Goal: Information Seeking & Learning: Learn about a topic

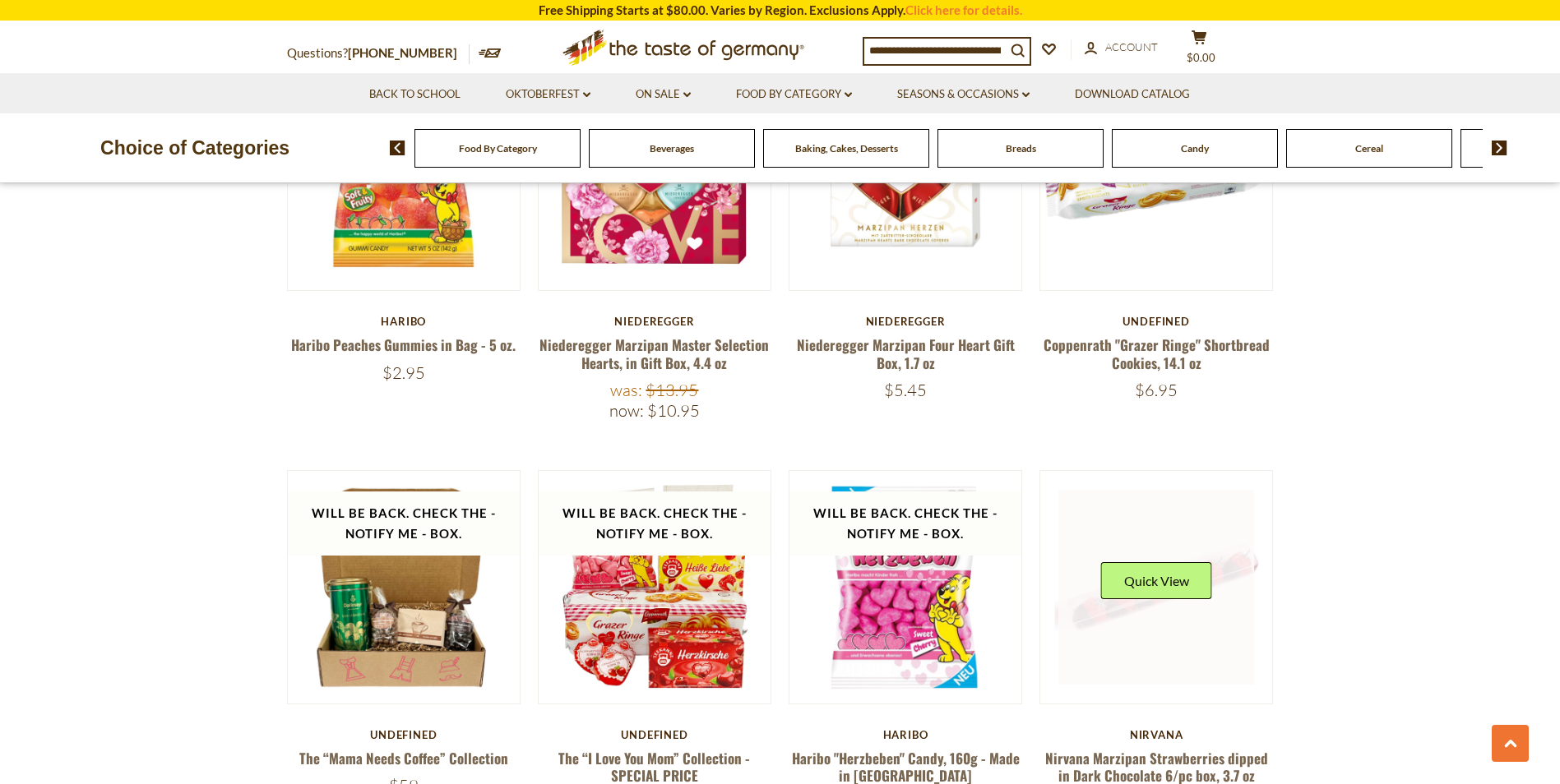
scroll to position [1151, 0]
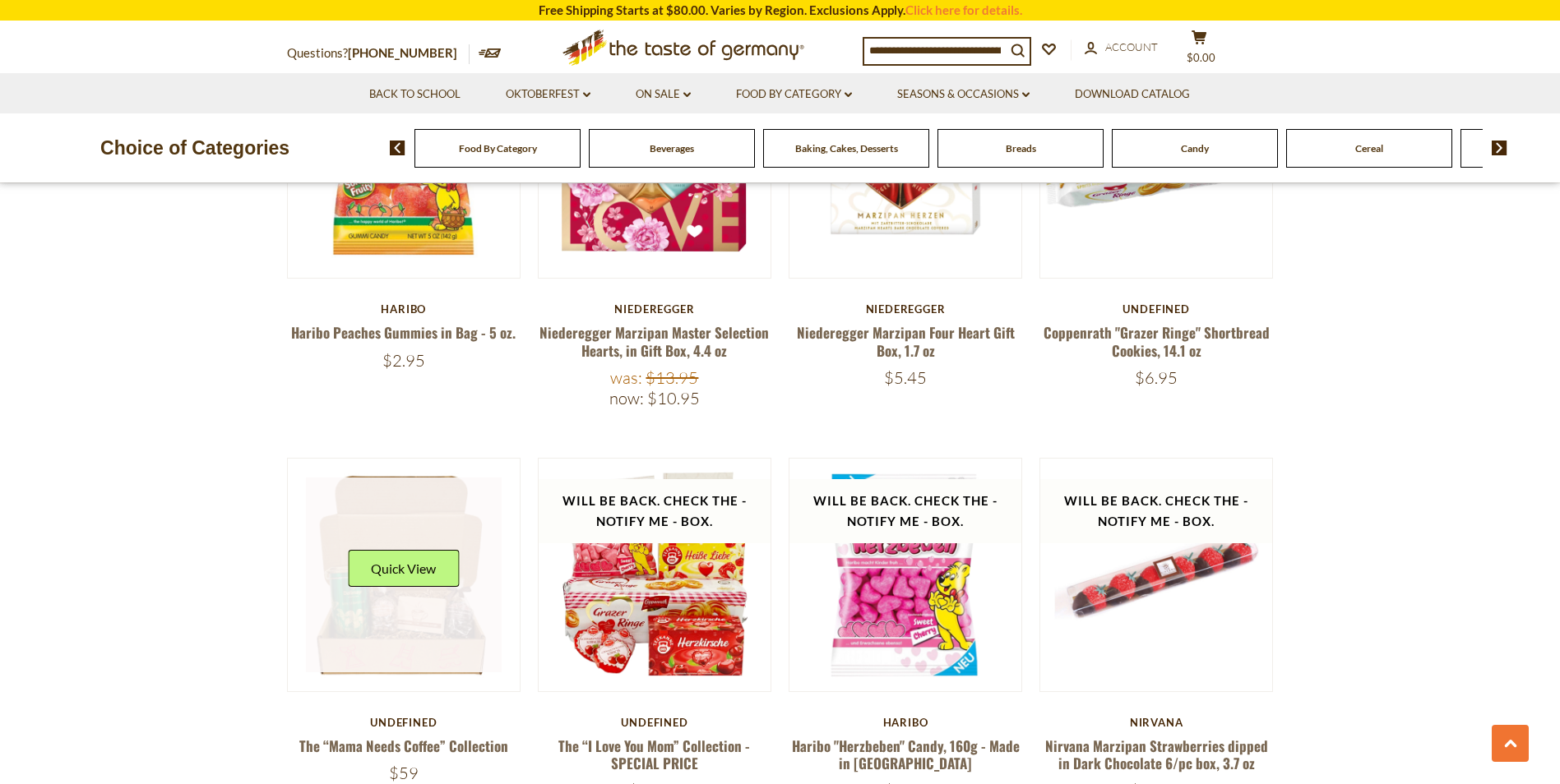
drag, startPoint x: 415, startPoint y: 576, endPoint x: 424, endPoint y: 575, distance: 9.1
click at [415, 575] on div "Quick View" at bounding box center [403, 575] width 111 height 50
click at [446, 608] on link at bounding box center [404, 575] width 196 height 196
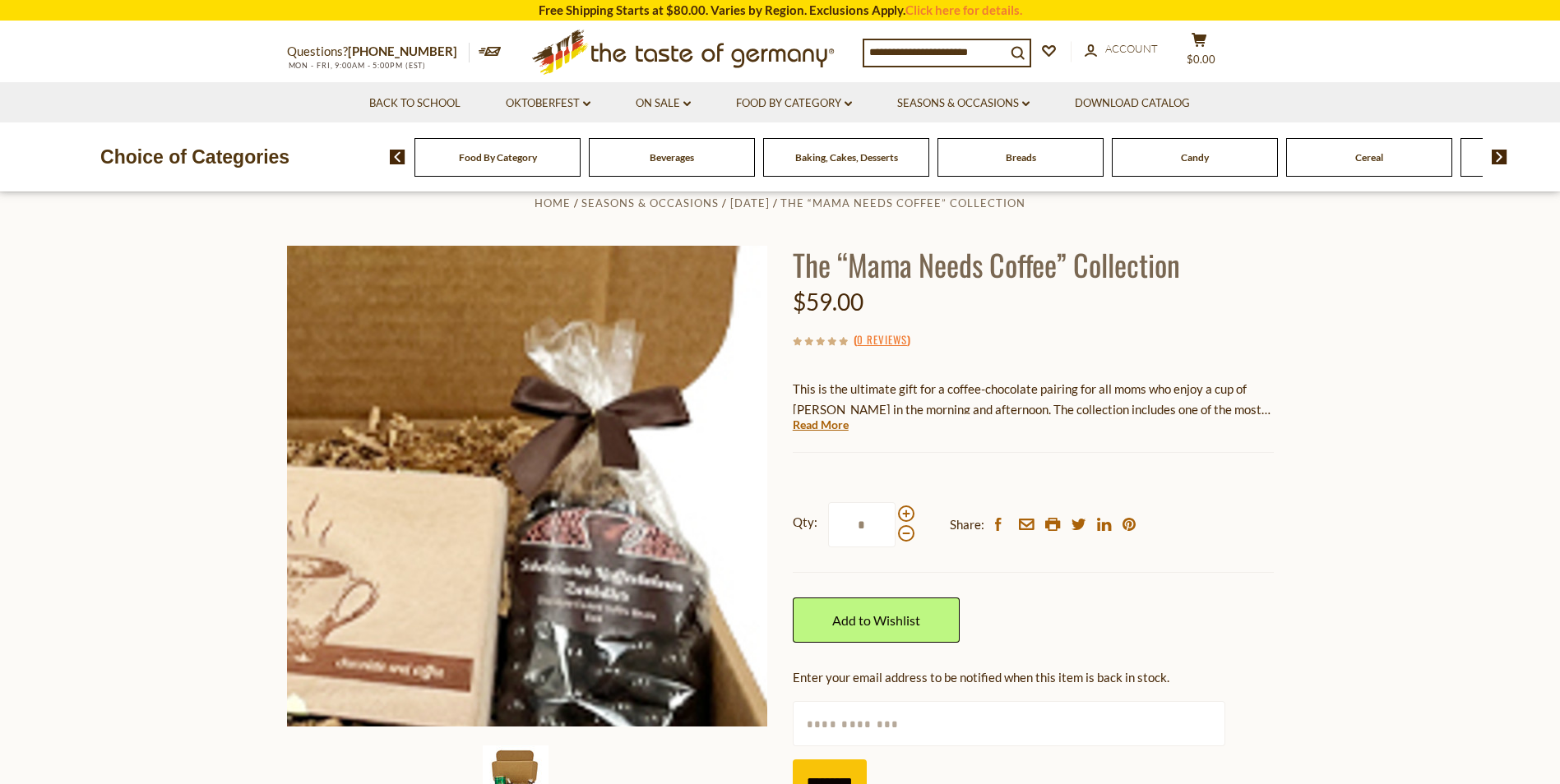
scroll to position [82, 0]
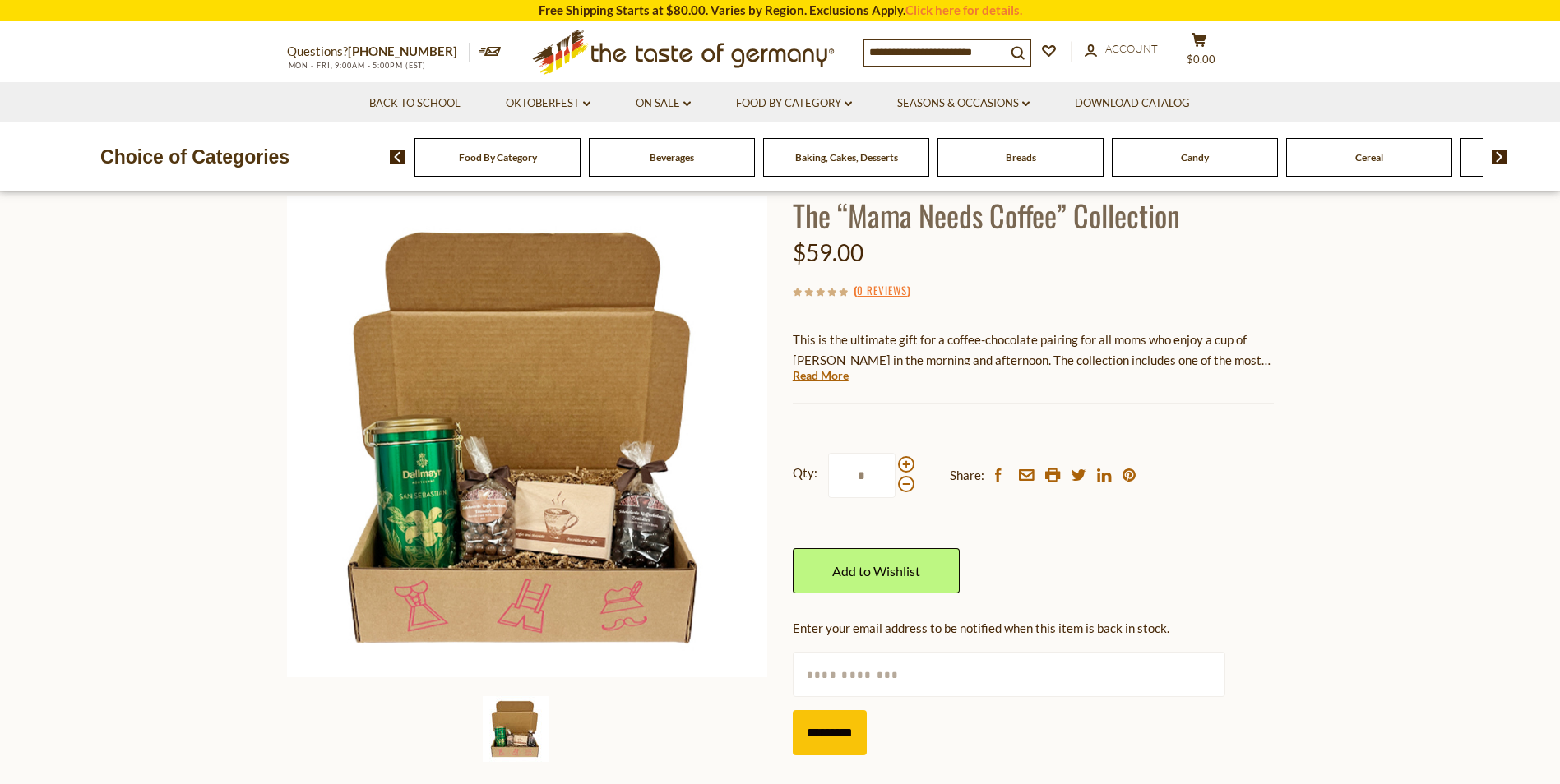
click at [581, 167] on div "Candy" at bounding box center [497, 157] width 166 height 39
click at [581, 172] on div "Candy" at bounding box center [497, 157] width 166 height 39
click at [1192, 163] on span "Candy" at bounding box center [1194, 157] width 28 height 13
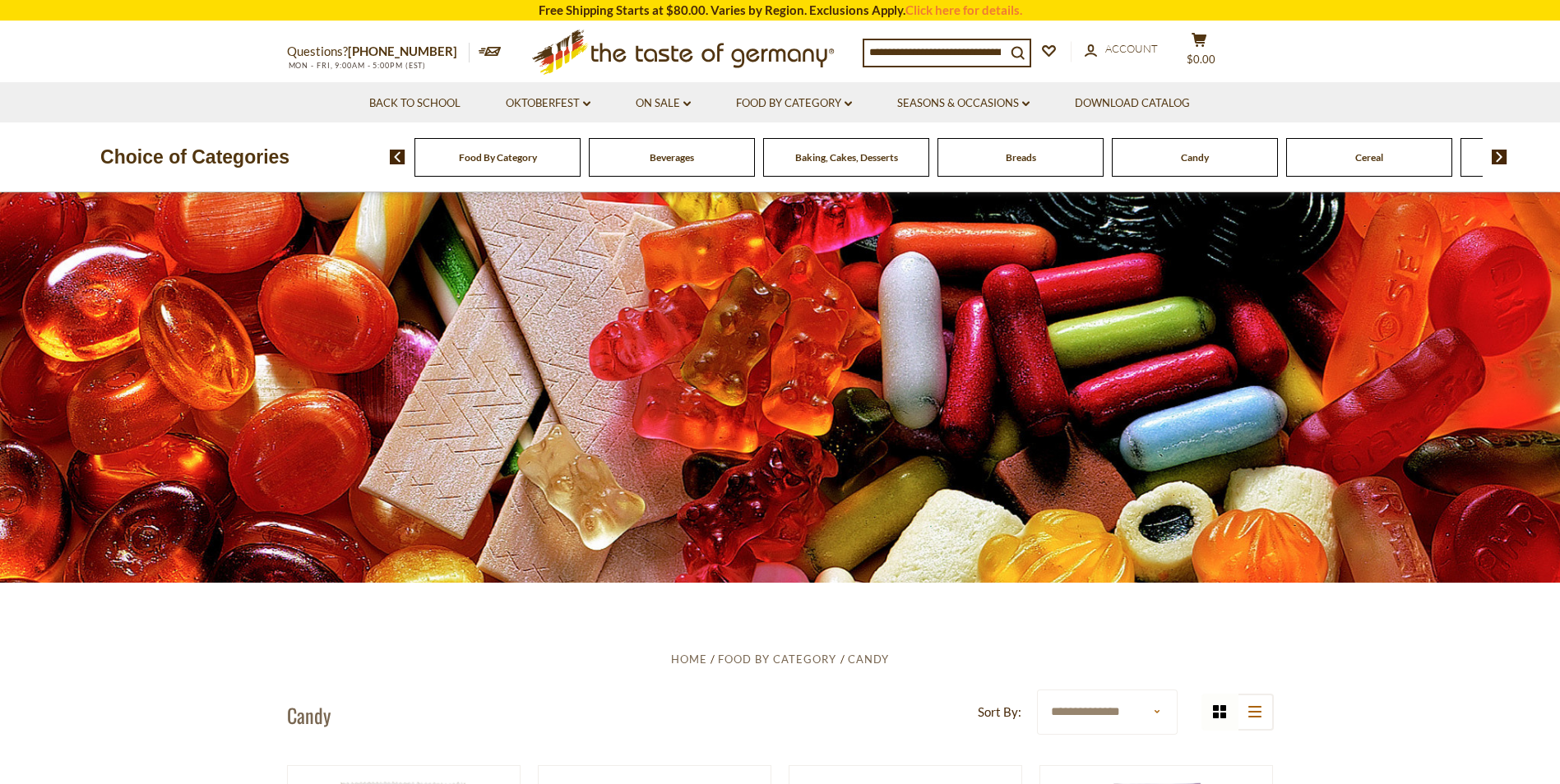
click at [1199, 163] on span "Candy" at bounding box center [1194, 157] width 28 height 13
click at [1503, 160] on img at bounding box center [1499, 157] width 16 height 15
click at [1501, 159] on img at bounding box center [1499, 157] width 16 height 15
click at [1216, 160] on span "Chocolate & Marzipan" at bounding box center [1239, 157] width 98 height 13
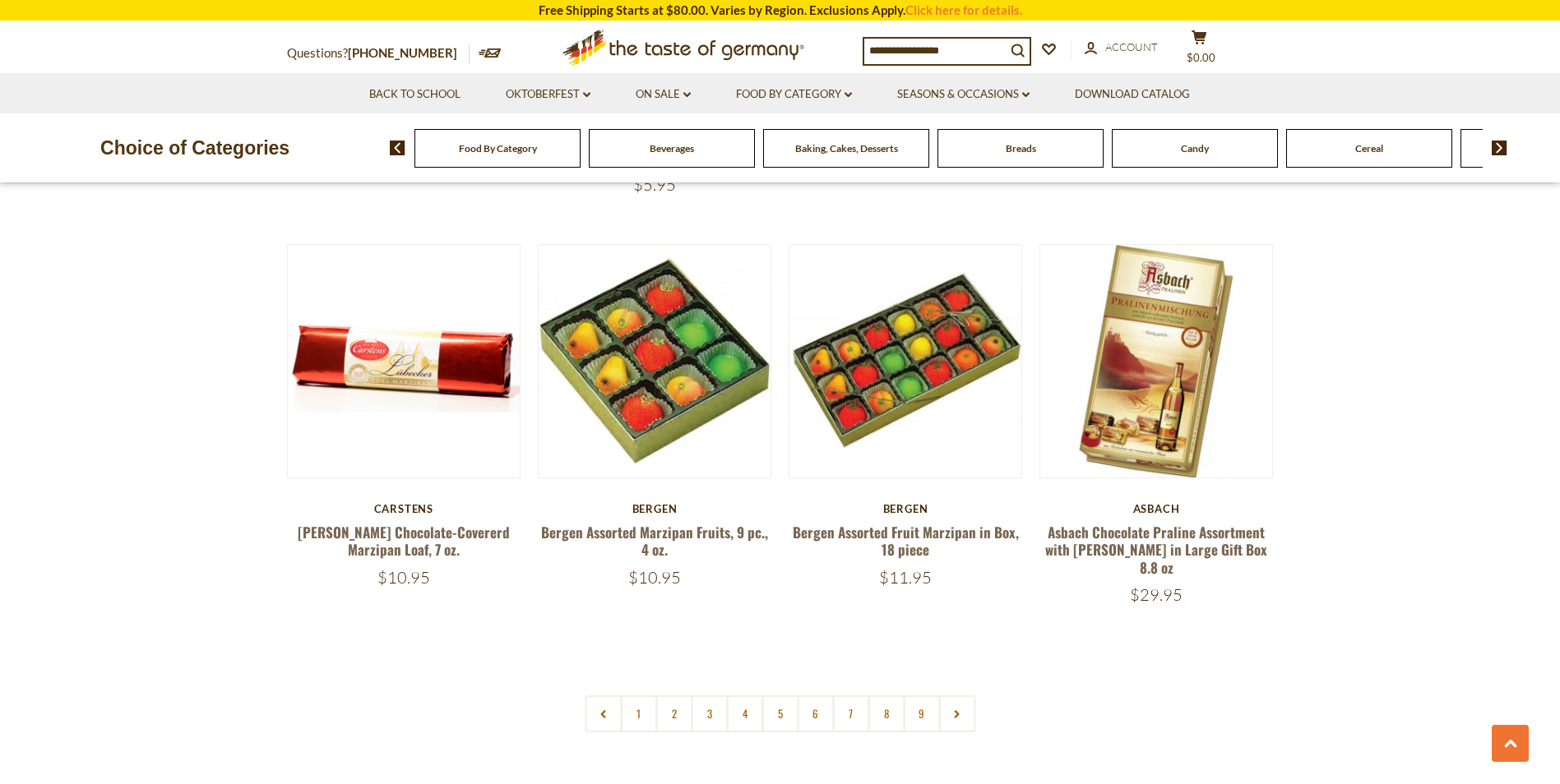
scroll to position [3782, 0]
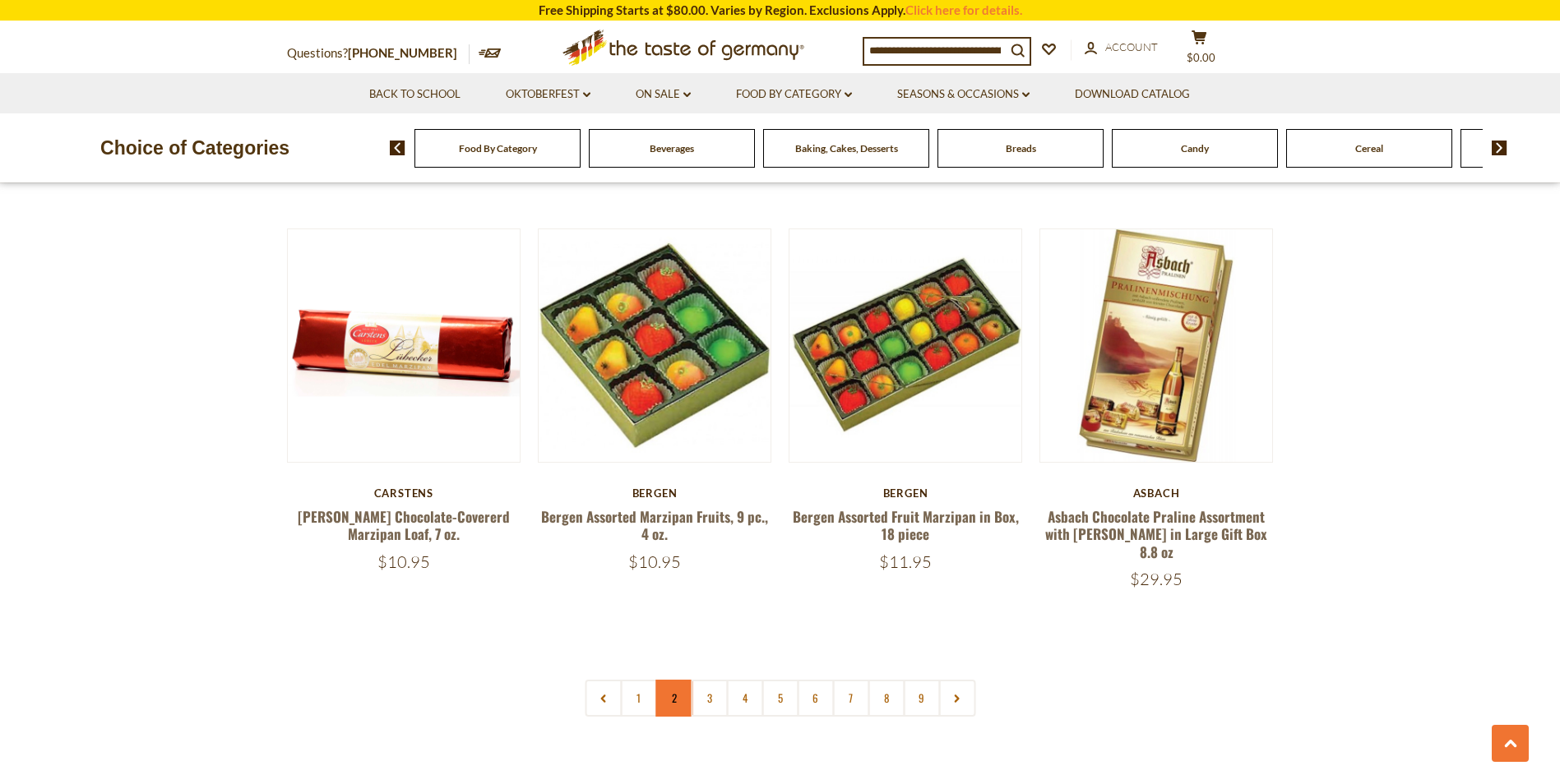
click at [672, 680] on link "2" at bounding box center [674, 698] width 37 height 37
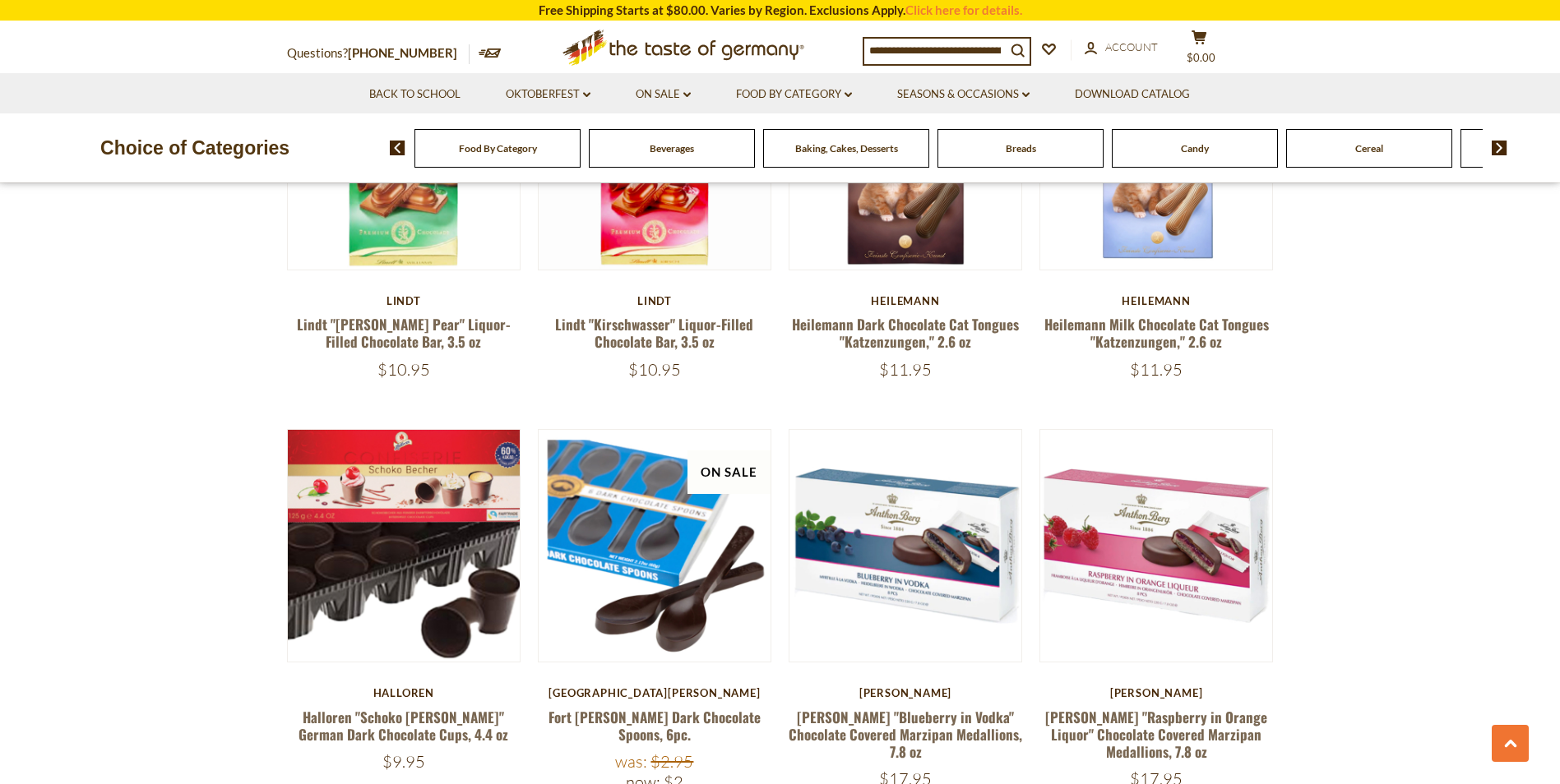
scroll to position [3814, 0]
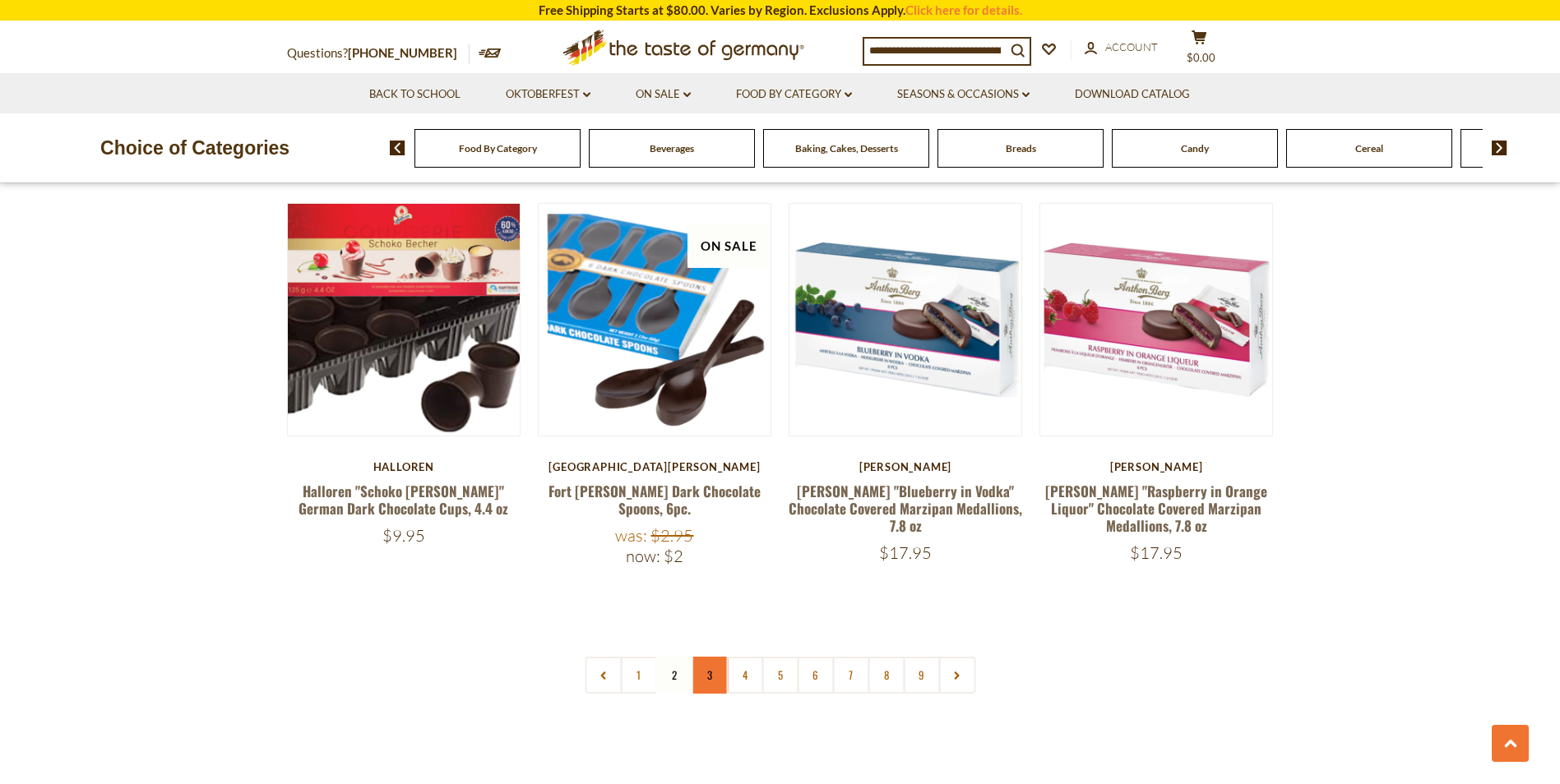
click at [714, 657] on link "3" at bounding box center [709, 675] width 37 height 37
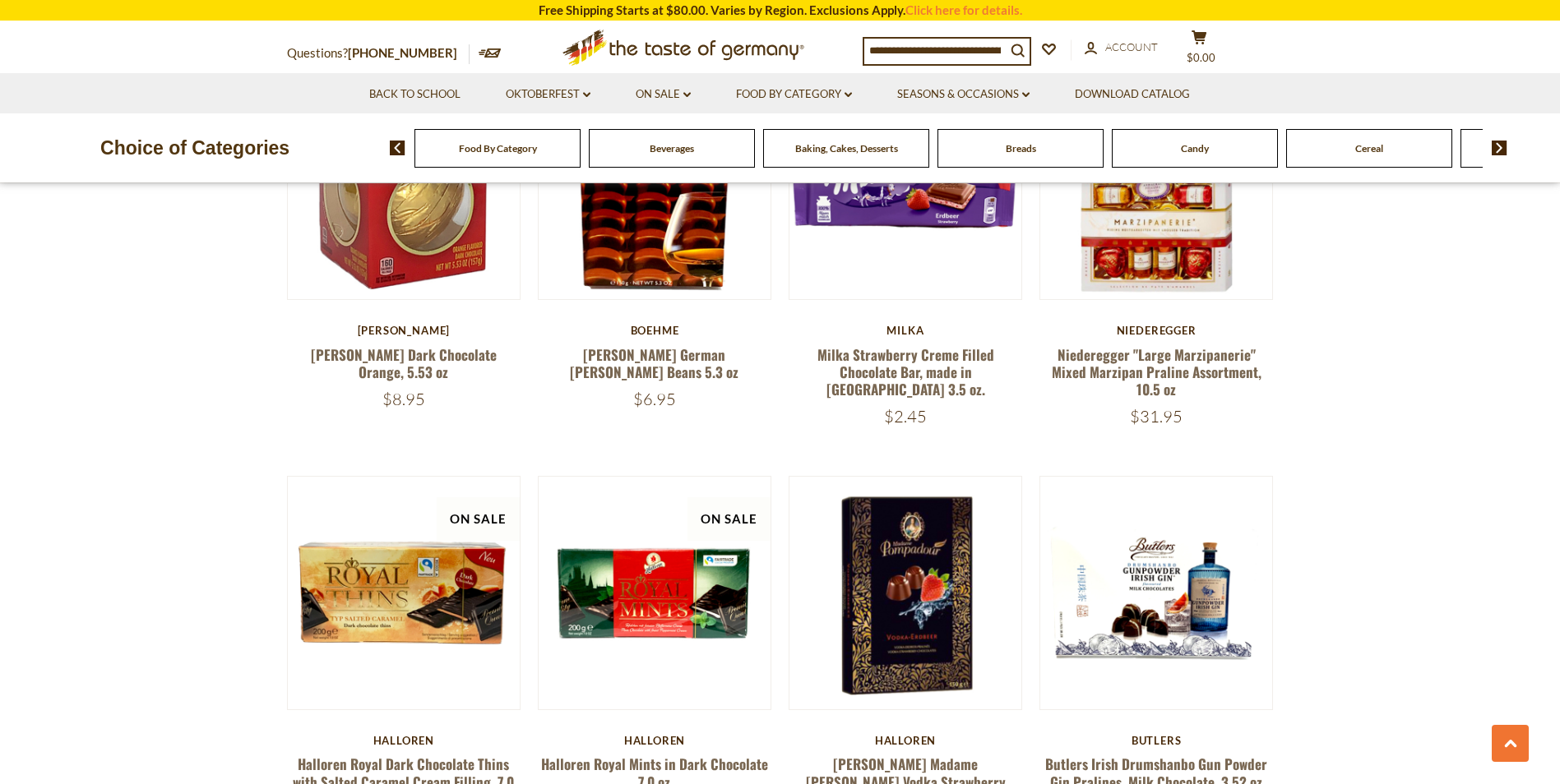
scroll to position [3732, 0]
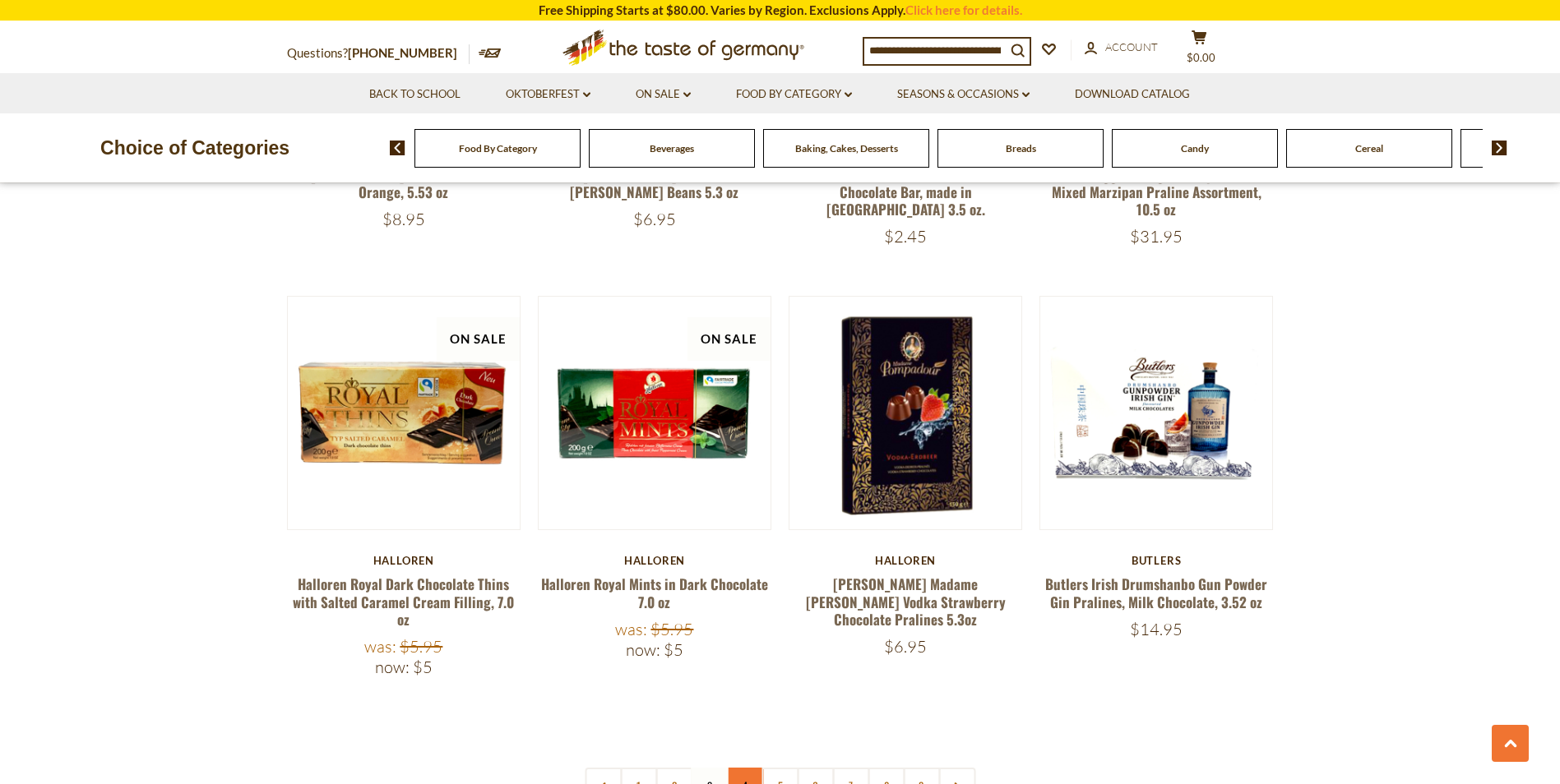
click at [744, 768] on link "4" at bounding box center [745, 787] width 37 height 37
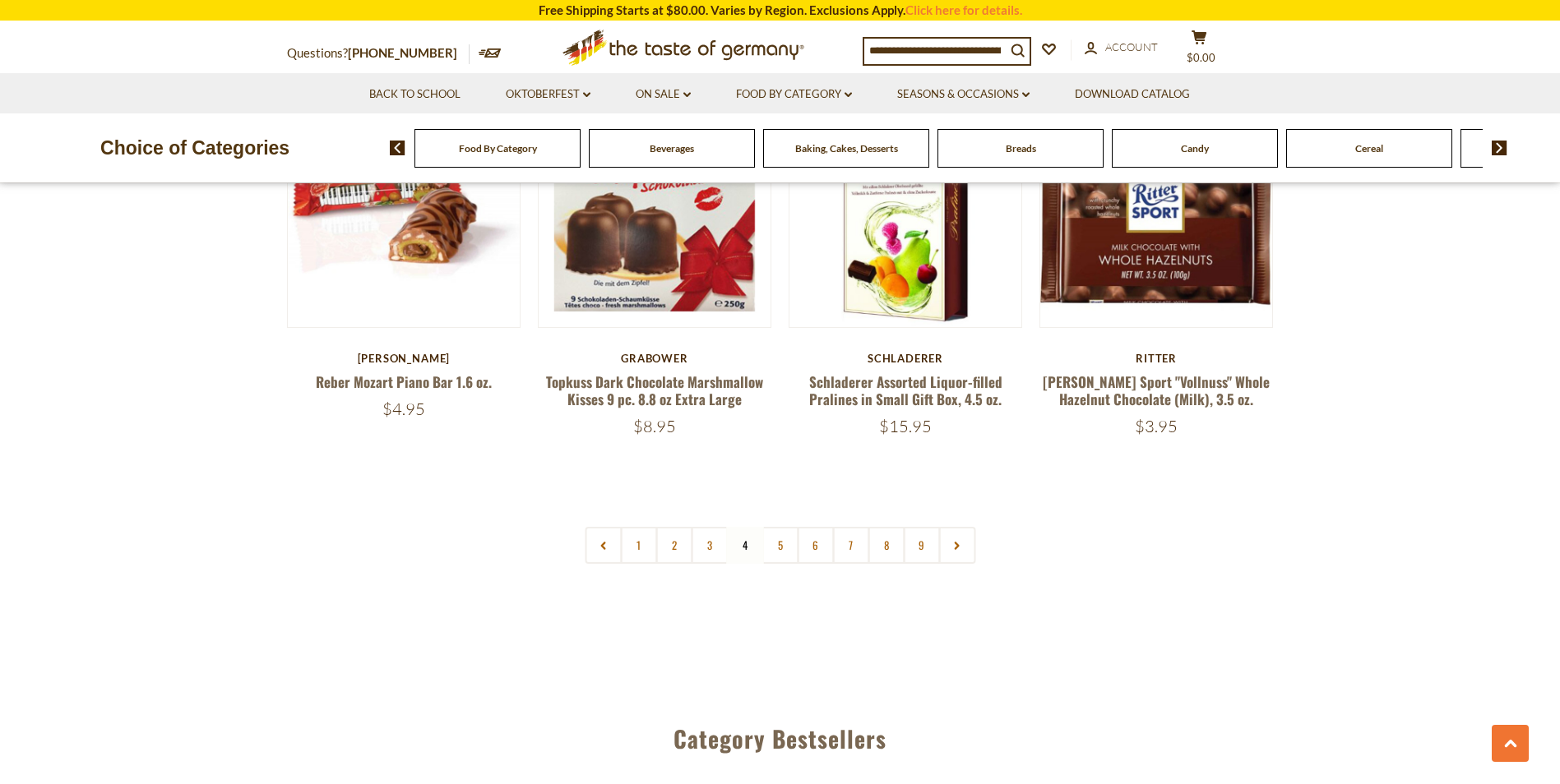
scroll to position [4143, 0]
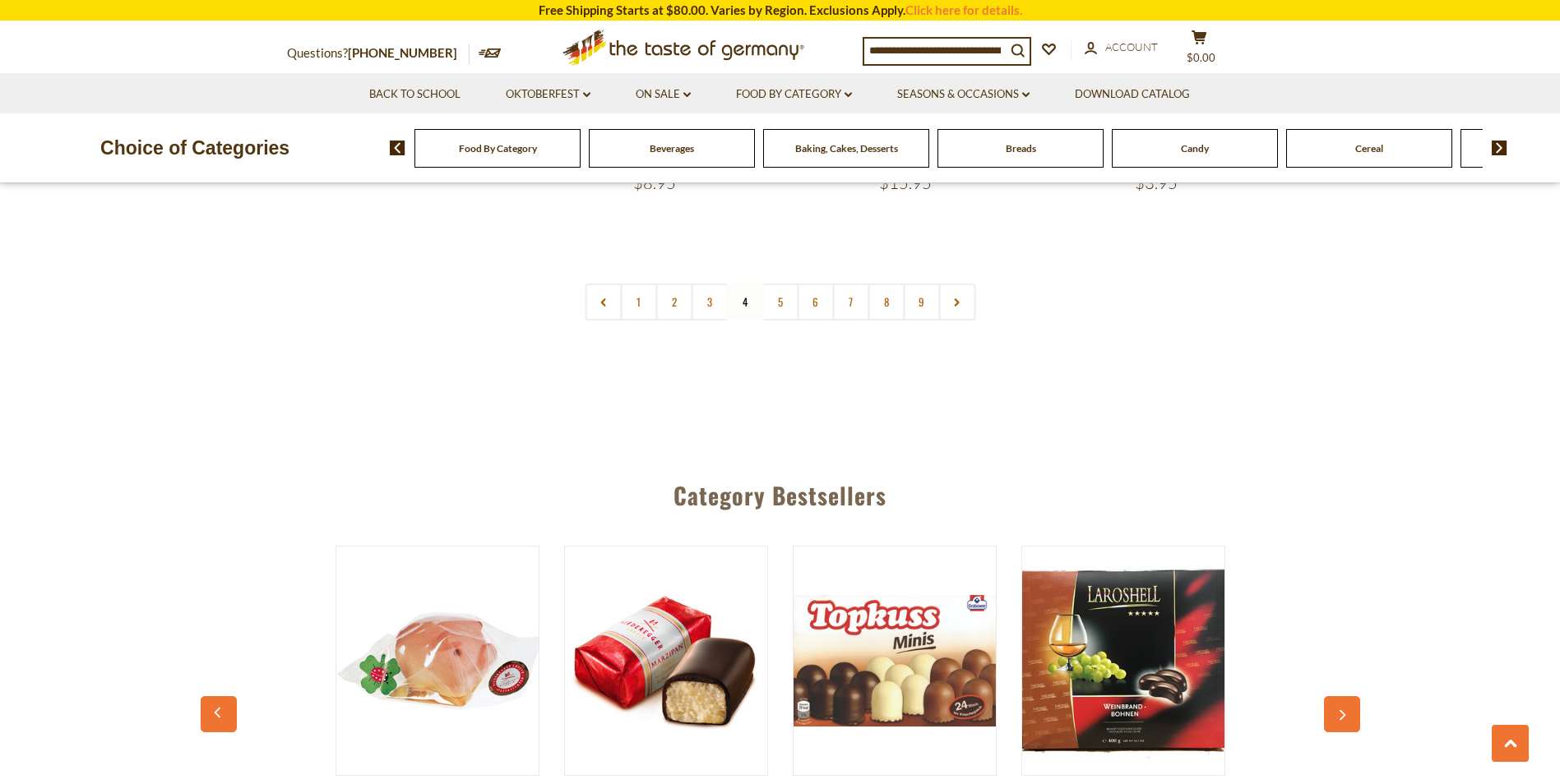
drag, startPoint x: 783, startPoint y: 269, endPoint x: 788, endPoint y: 279, distance: 11.2
click at [784, 283] on link "5" at bounding box center [780, 302] width 37 height 37
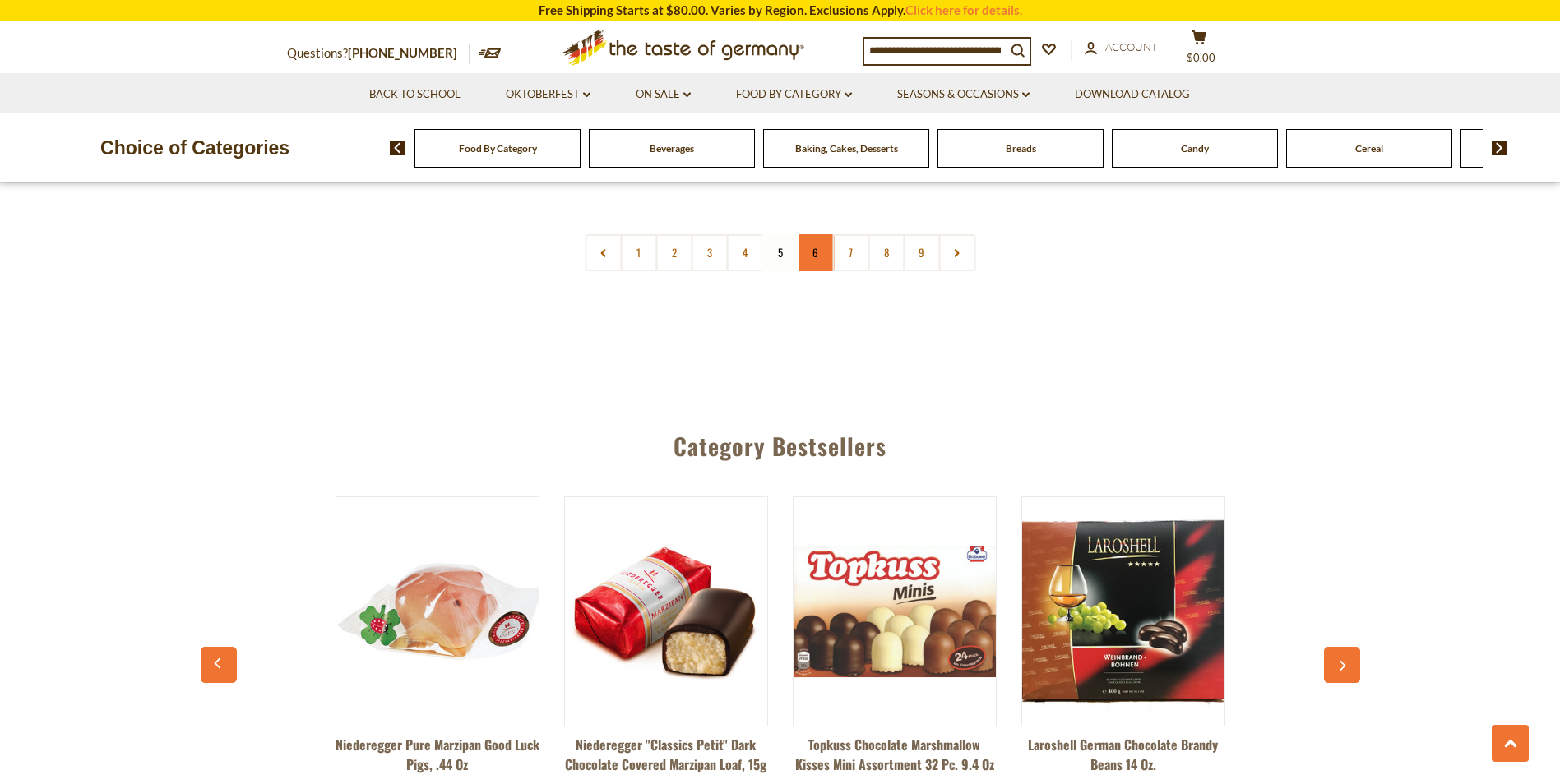
click at [814, 235] on link "6" at bounding box center [815, 253] width 37 height 37
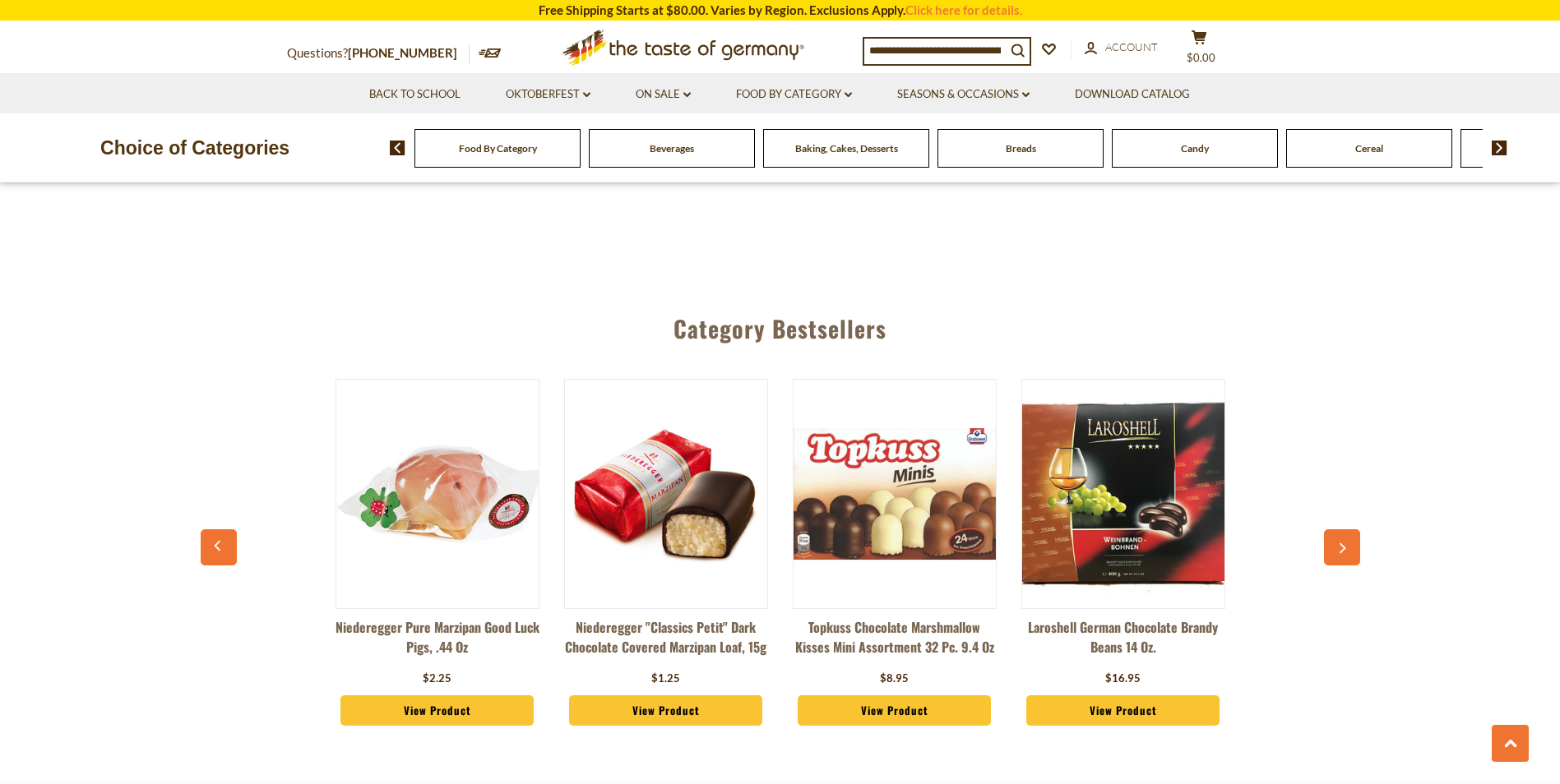
scroll to position [4087, 0]
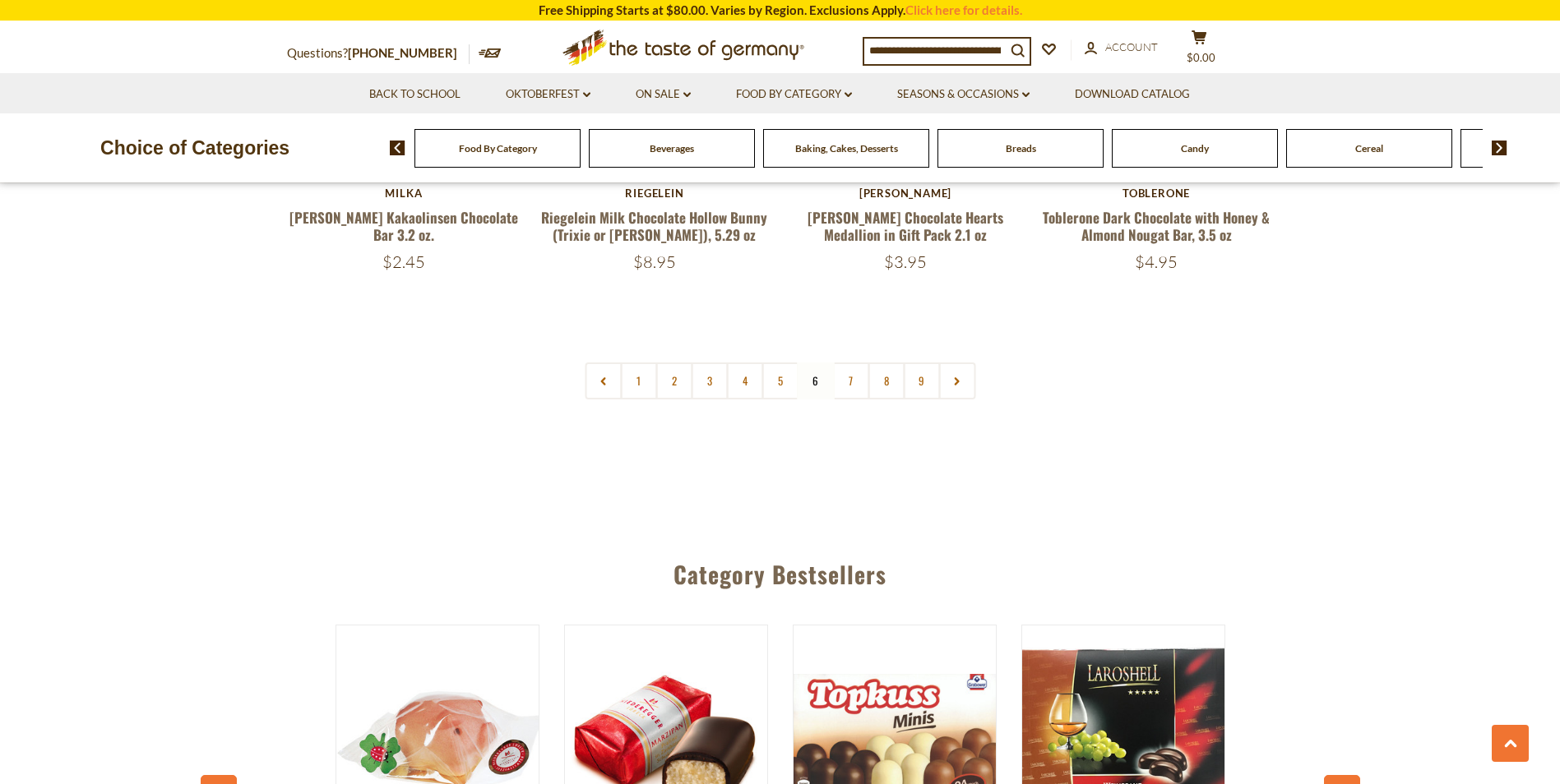
click at [631, 368] on link "1" at bounding box center [639, 381] width 37 height 37
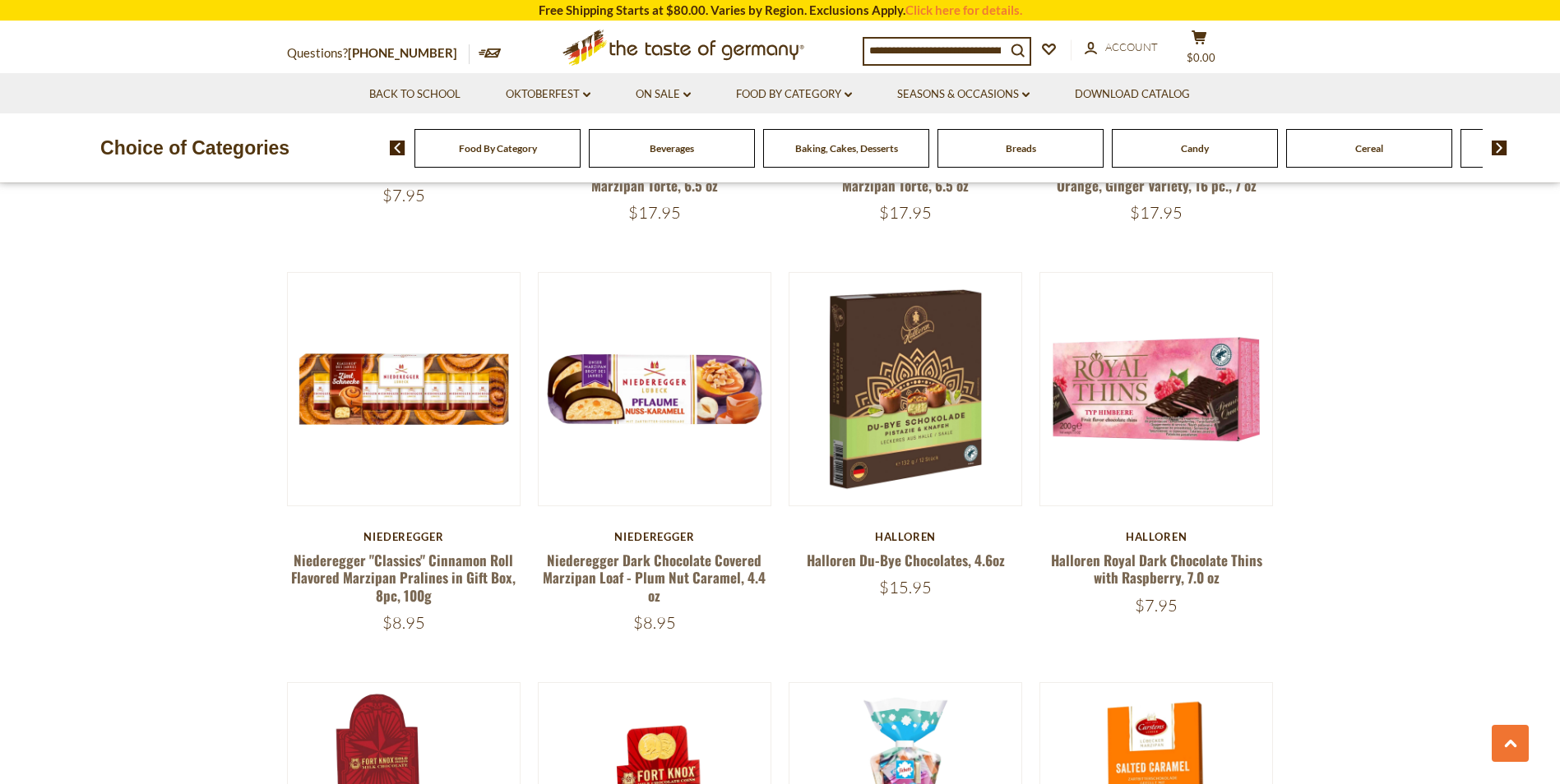
scroll to position [904, 0]
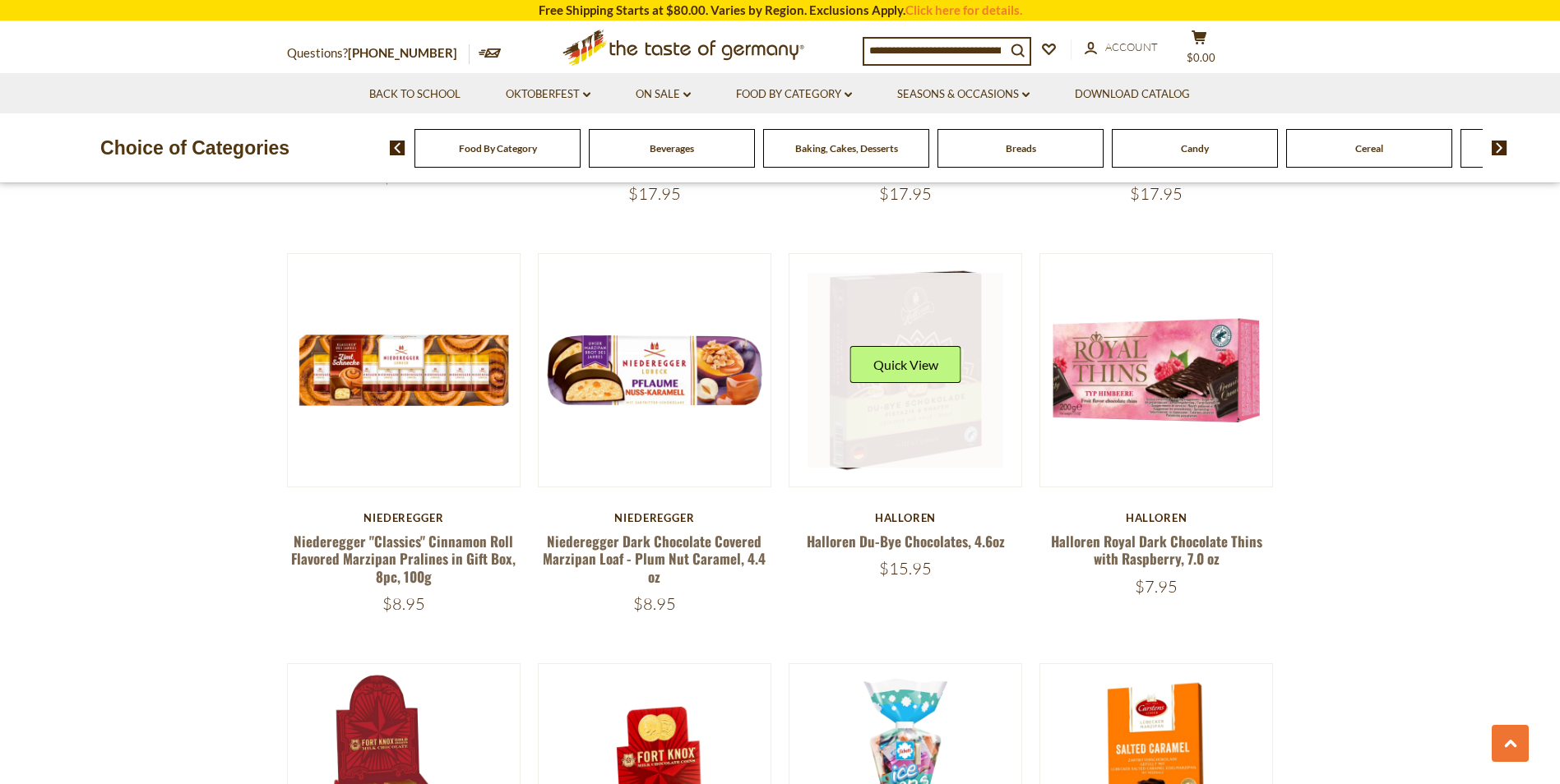
click at [925, 443] on link at bounding box center [905, 370] width 196 height 196
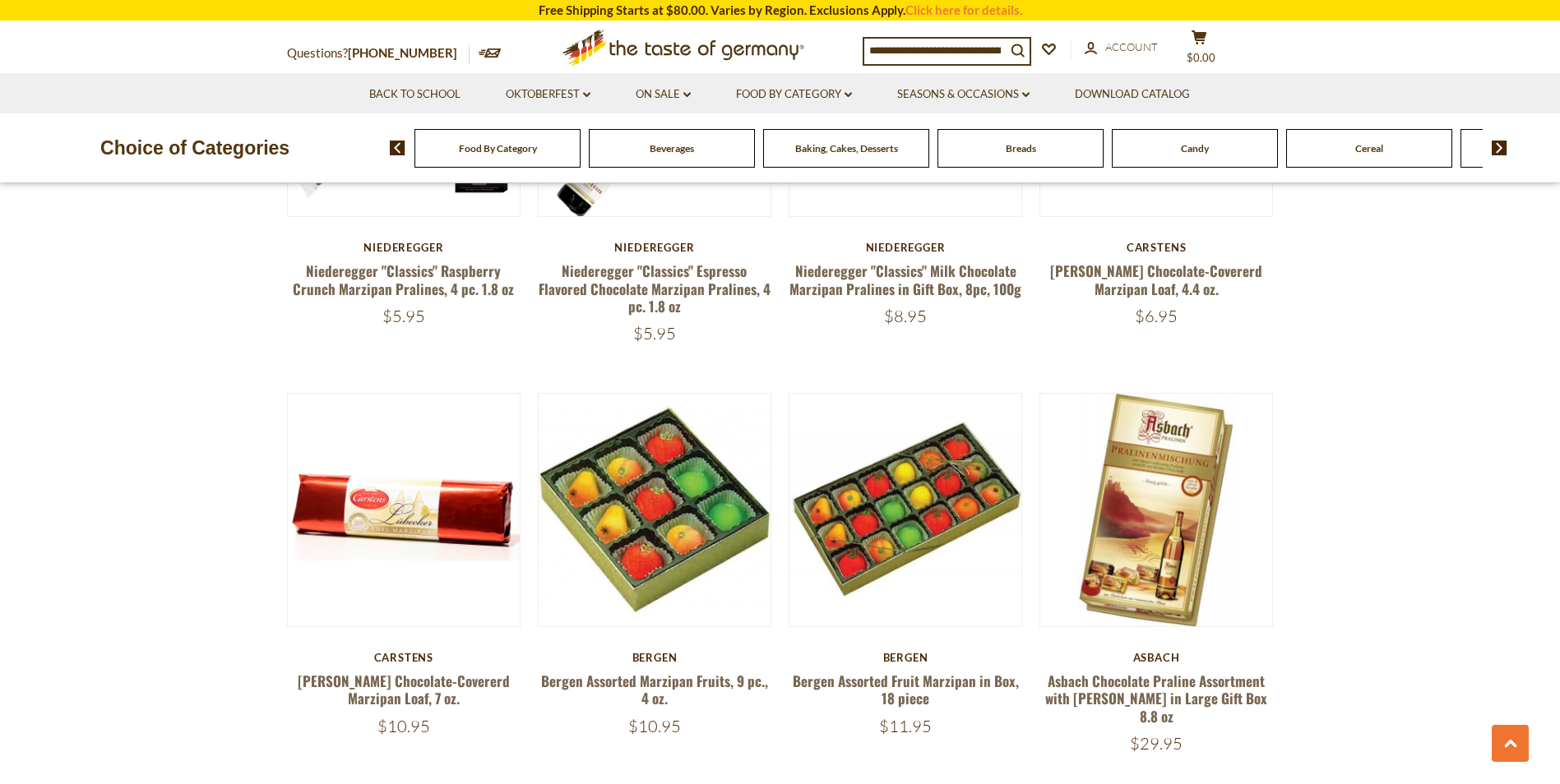
scroll to position [4029, 0]
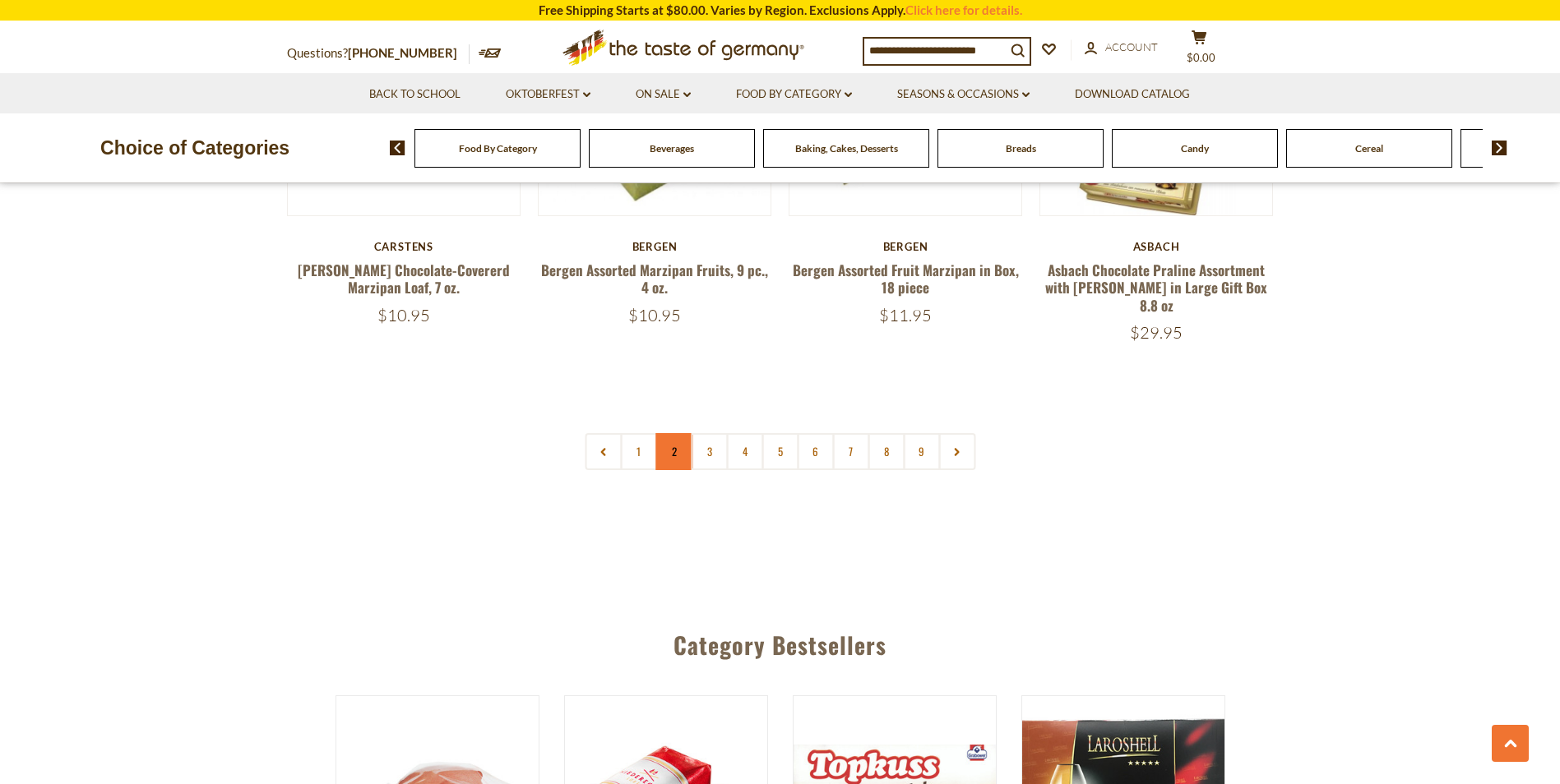
click at [671, 433] on link "2" at bounding box center [674, 452] width 37 height 37
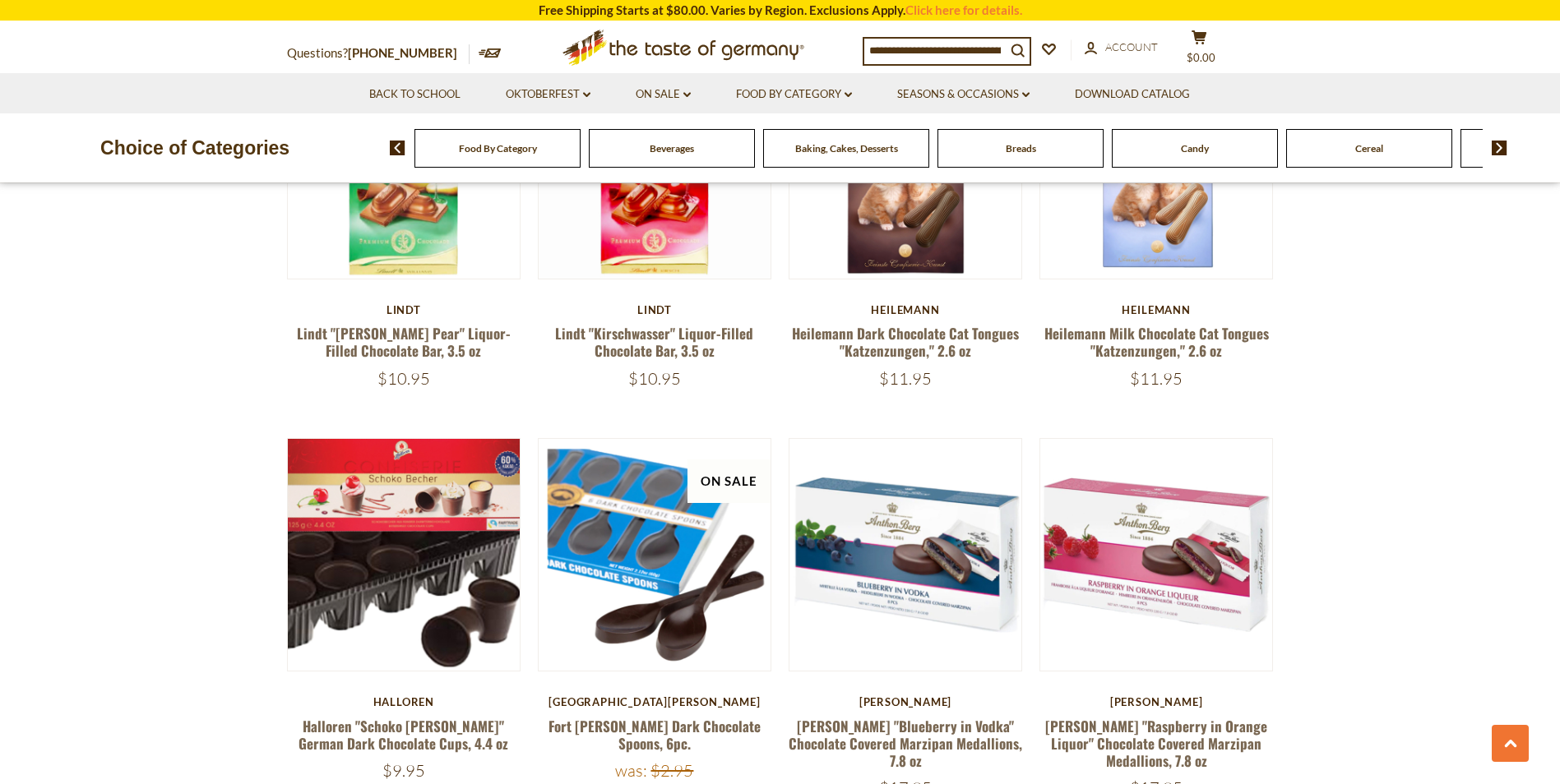
scroll to position [3732, 0]
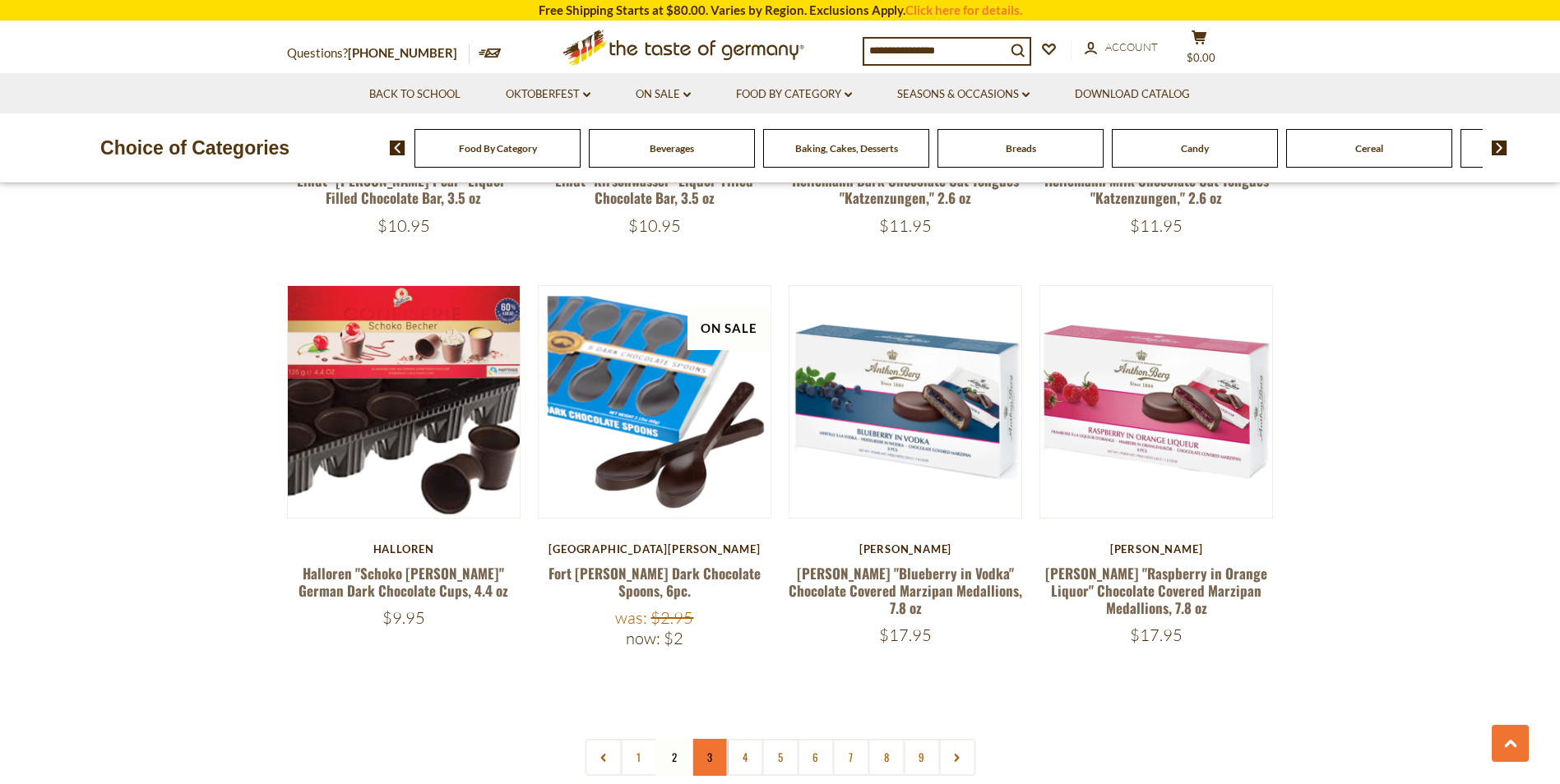
click at [707, 739] on link "3" at bounding box center [709, 758] width 37 height 37
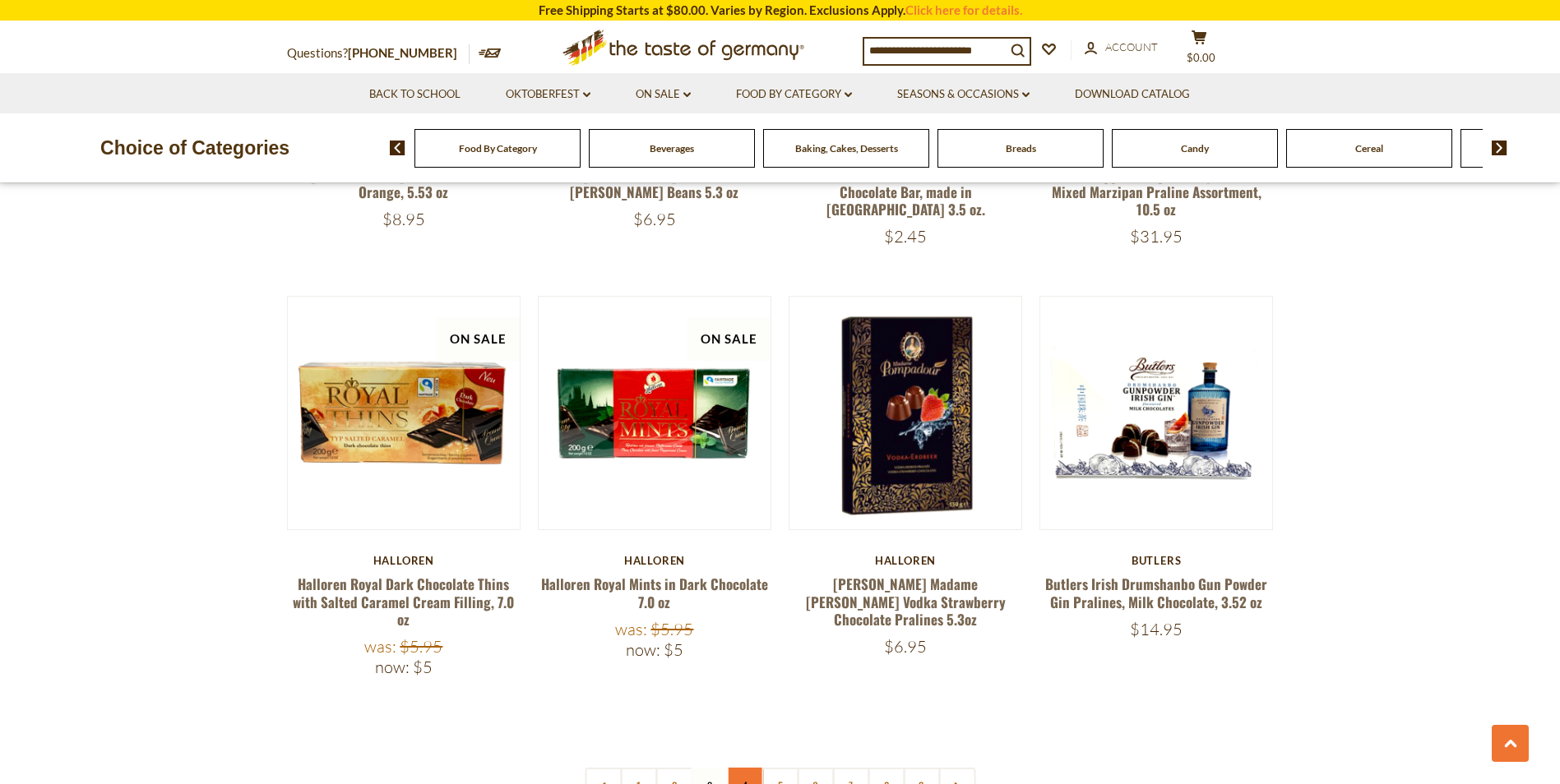
click at [746, 768] on link "4" at bounding box center [745, 787] width 37 height 37
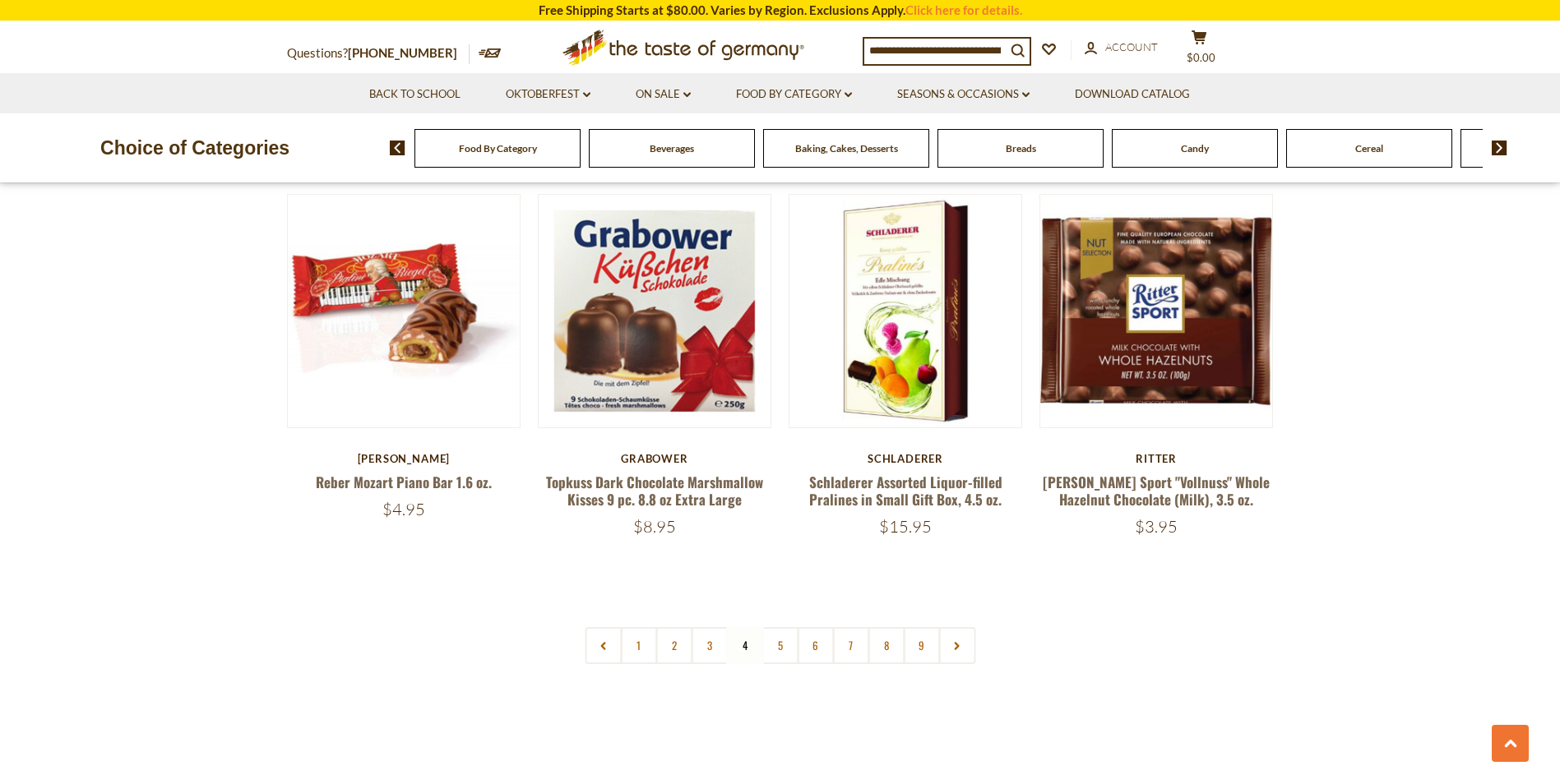
scroll to position [3814, 0]
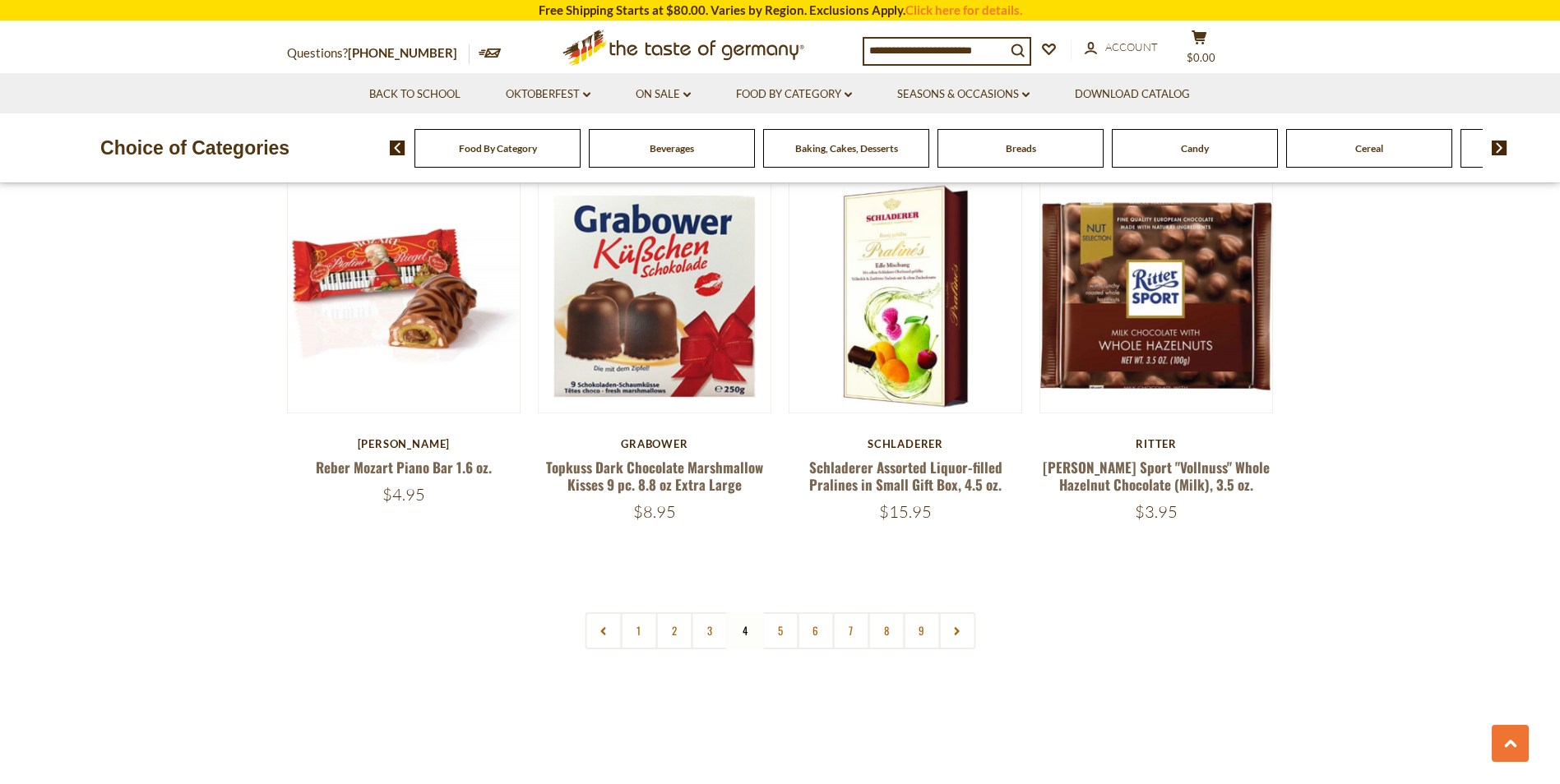
drag, startPoint x: 773, startPoint y: 593, endPoint x: 793, endPoint y: 593, distance: 20.0
click at [773, 612] on link "5" at bounding box center [780, 631] width 37 height 37
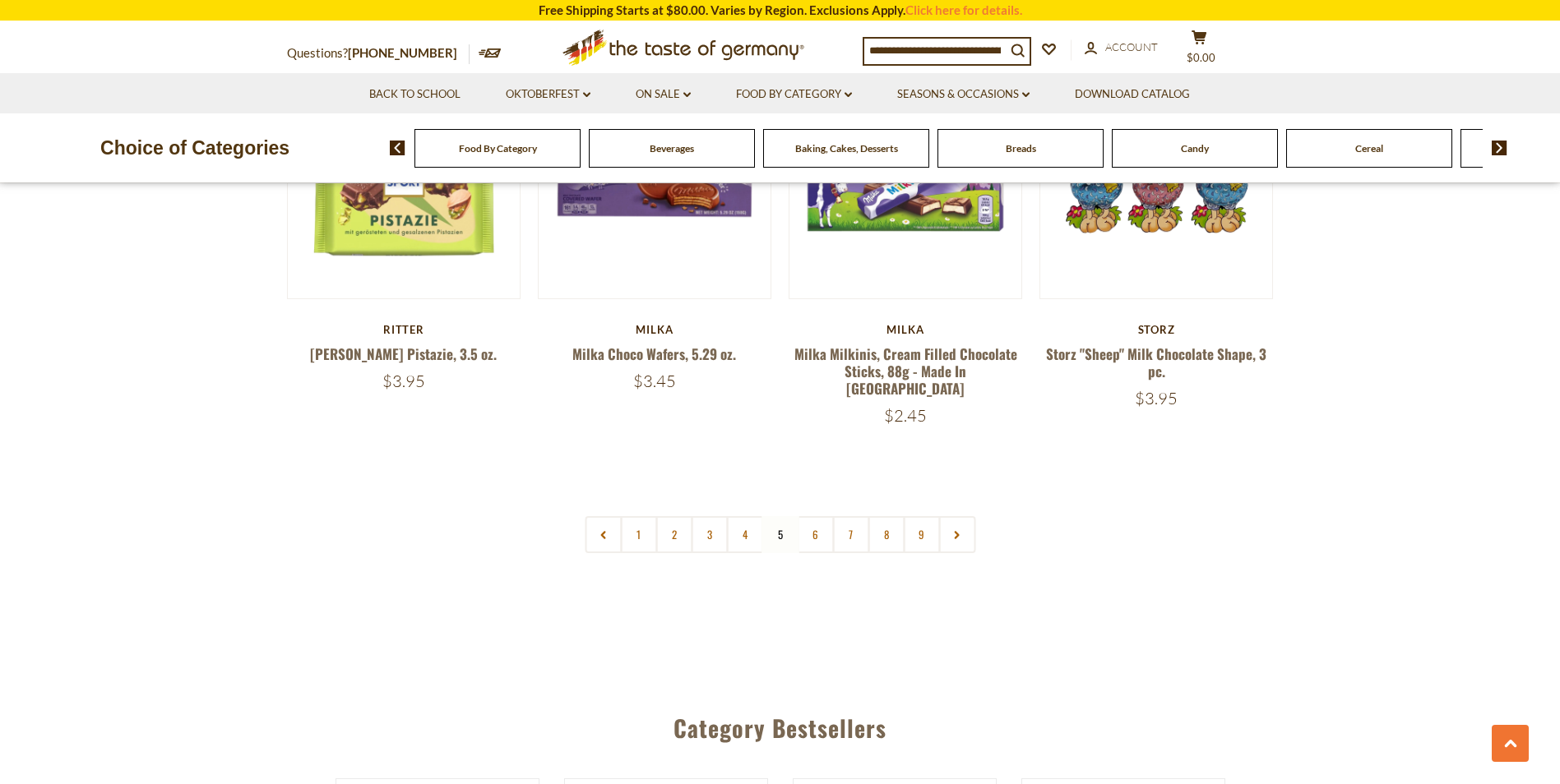
scroll to position [3896, 0]
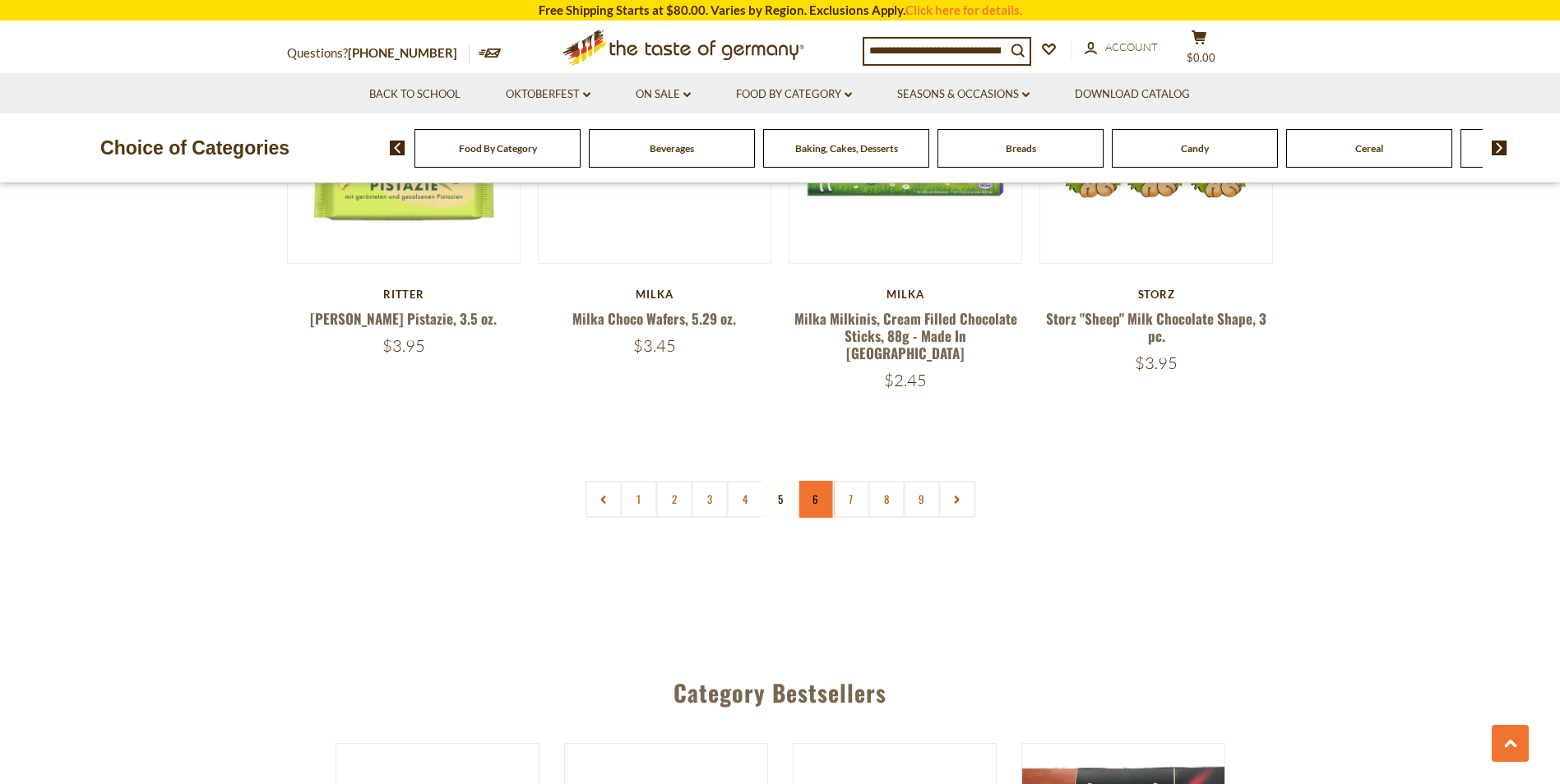
click at [814, 490] on link "6" at bounding box center [815, 500] width 37 height 37
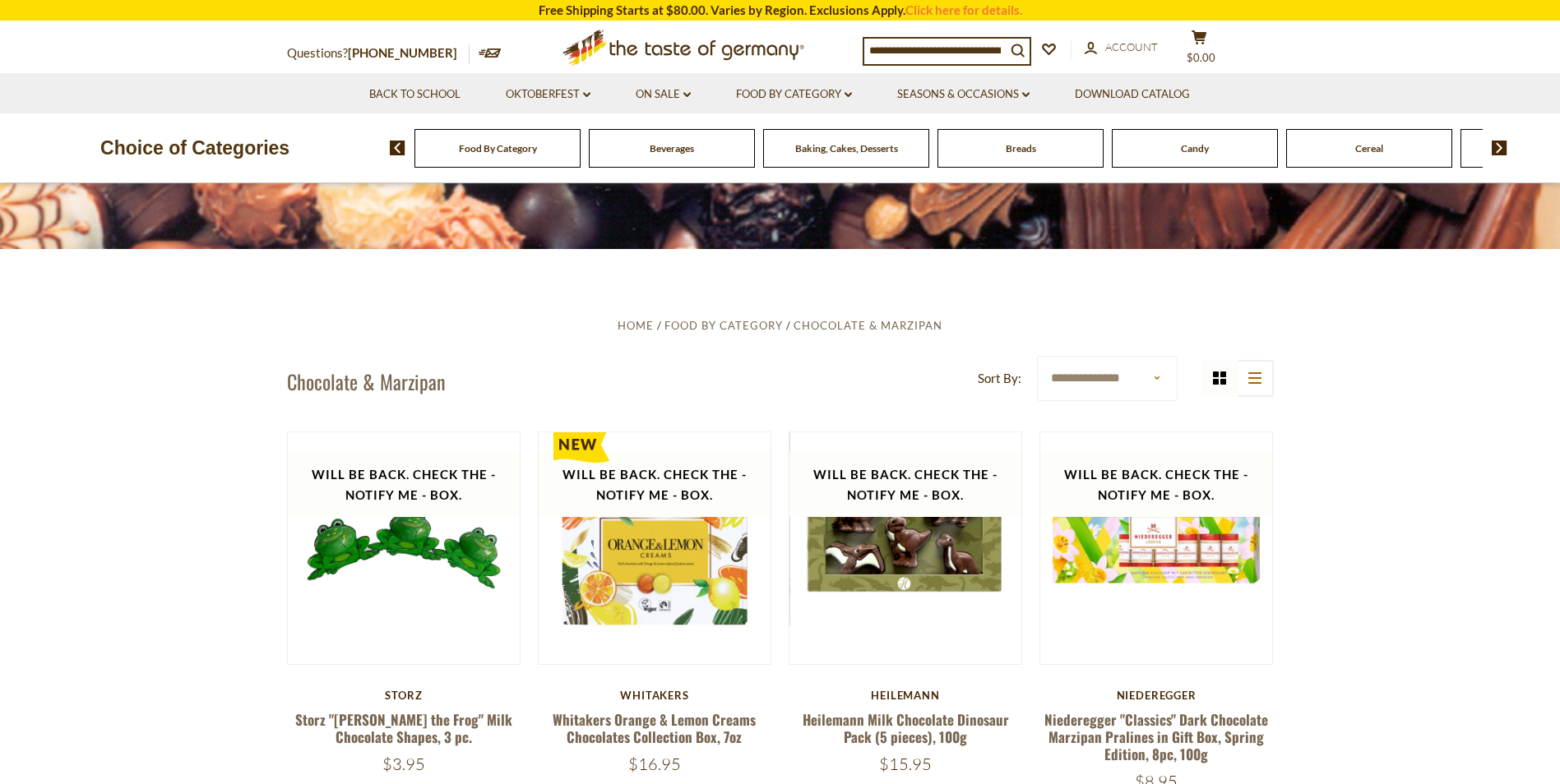
scroll to position [0, 0]
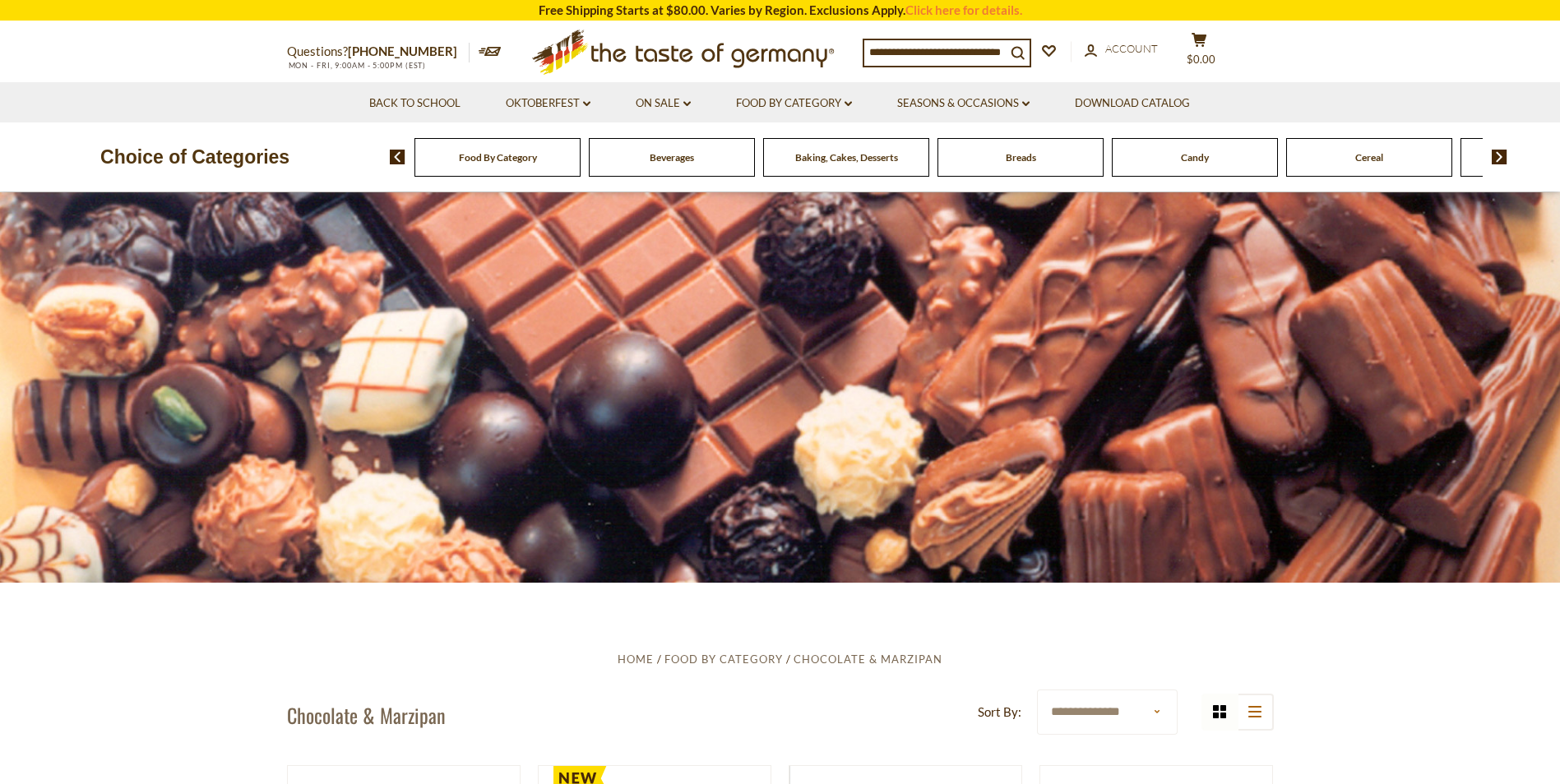
click at [1499, 160] on img at bounding box center [1499, 157] width 16 height 15
click at [363, 166] on div "Cookies" at bounding box center [279, 157] width 166 height 39
click at [363, 170] on div "Cookies" at bounding box center [279, 157] width 166 height 39
click at [1319, 152] on span "Cookies" at bounding box center [1326, 157] width 35 height 13
